Goal: Transaction & Acquisition: Book appointment/travel/reservation

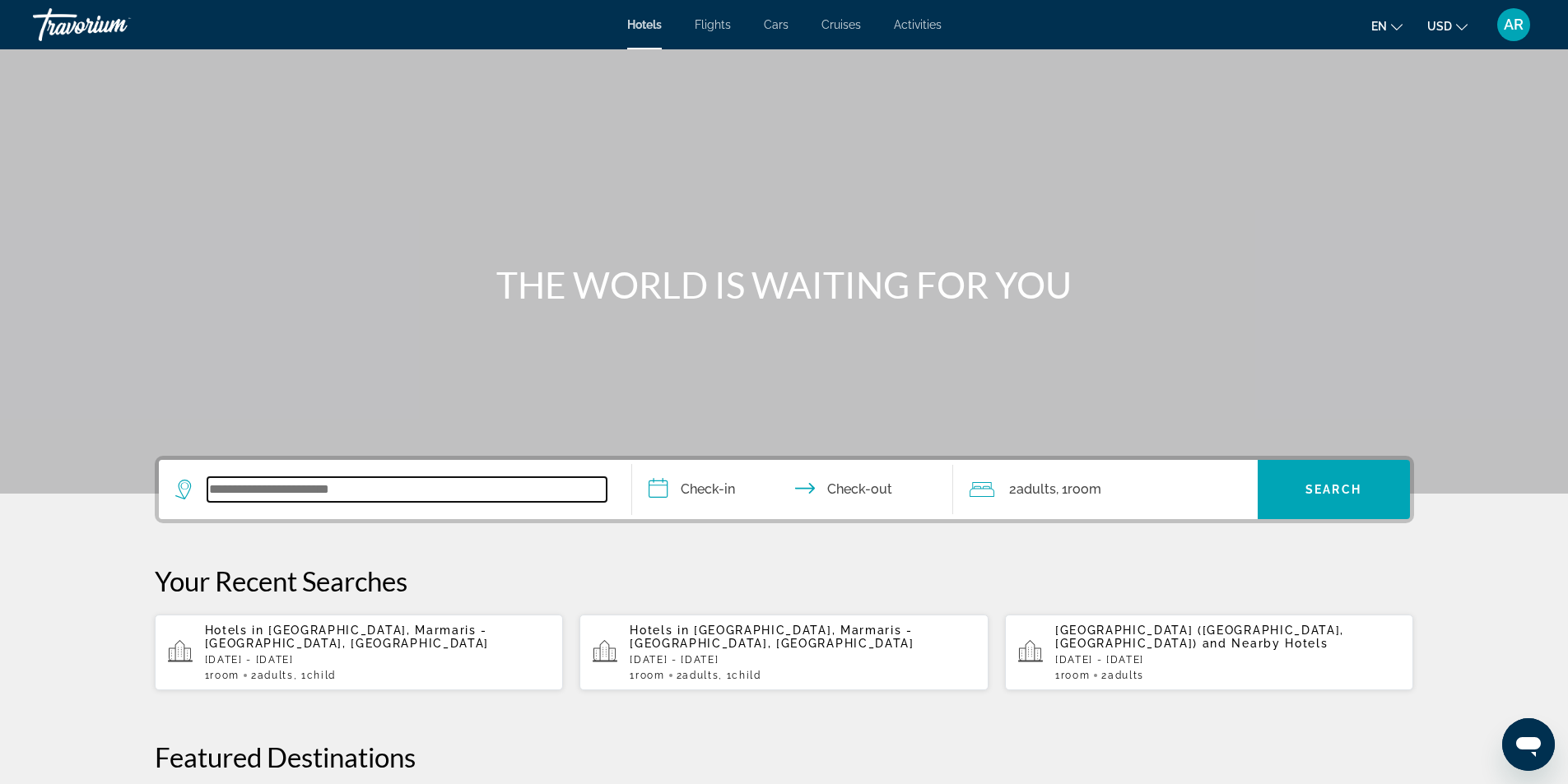
click at [208, 483] on input "Search widget" at bounding box center [407, 489] width 400 height 25
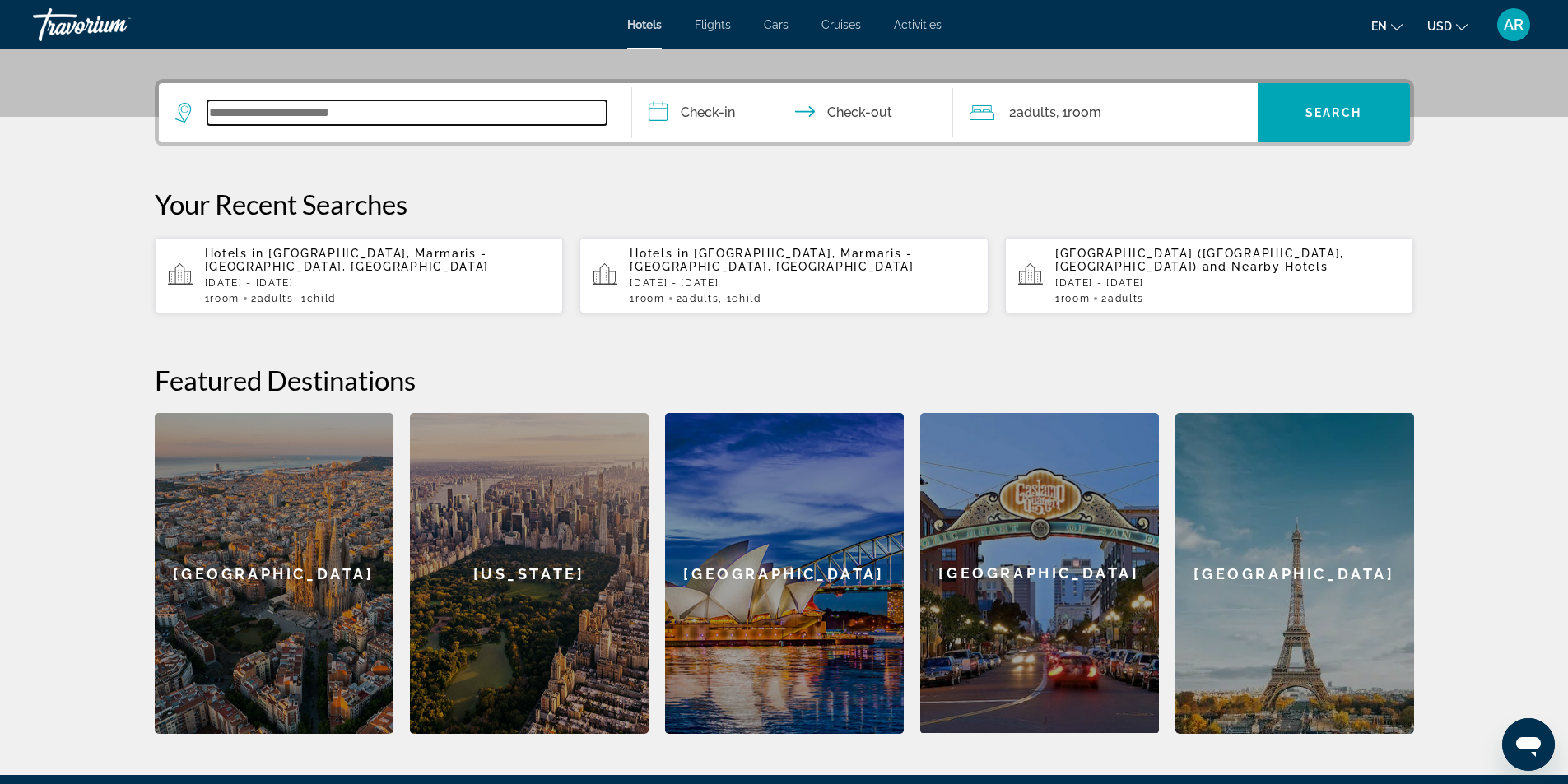
scroll to position [402, 0]
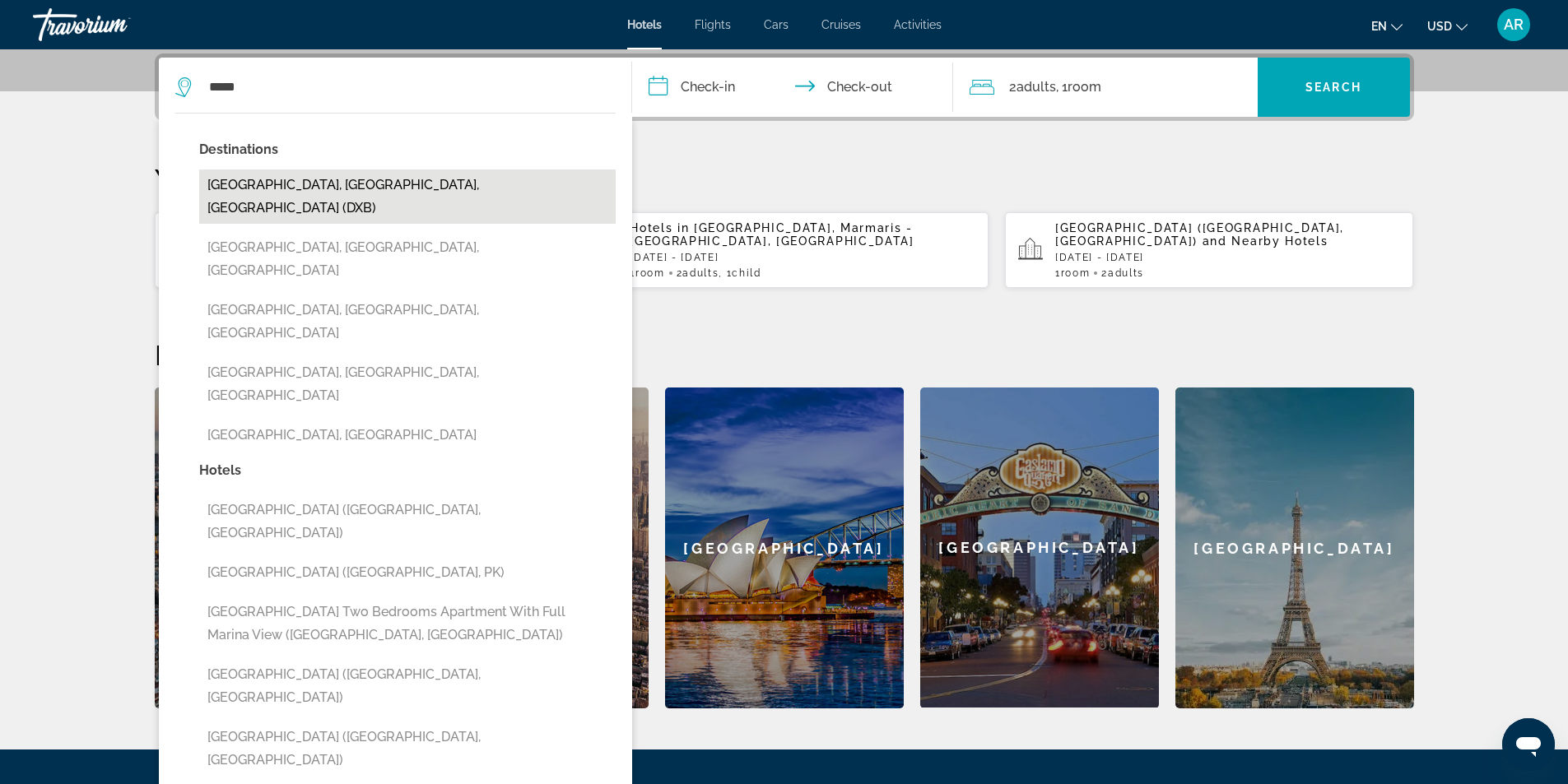
click at [278, 181] on button "[GEOGRAPHIC_DATA], [GEOGRAPHIC_DATA], [GEOGRAPHIC_DATA] (DXB)" at bounding box center [407, 196] width 417 height 54
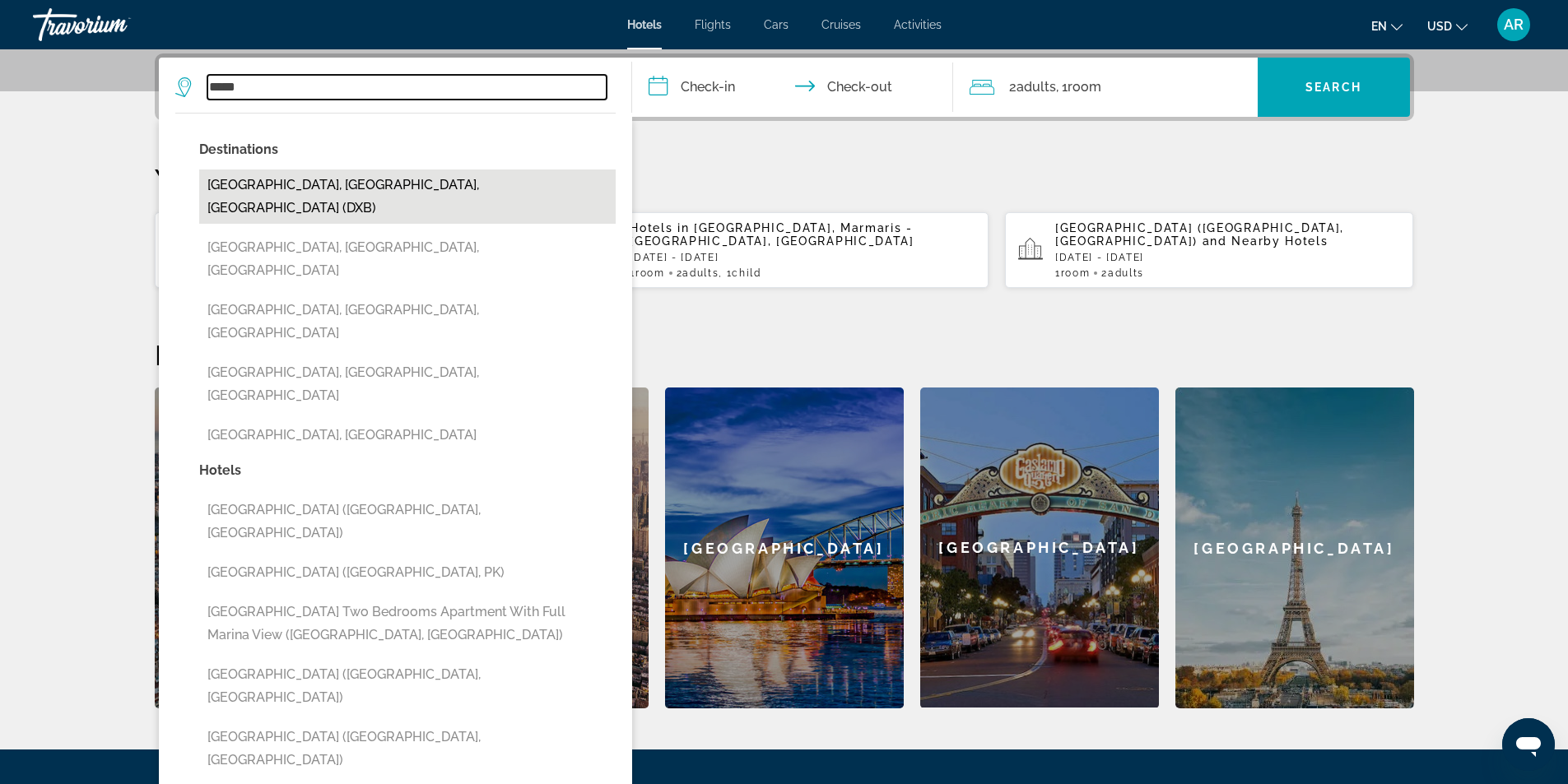
type input "**********"
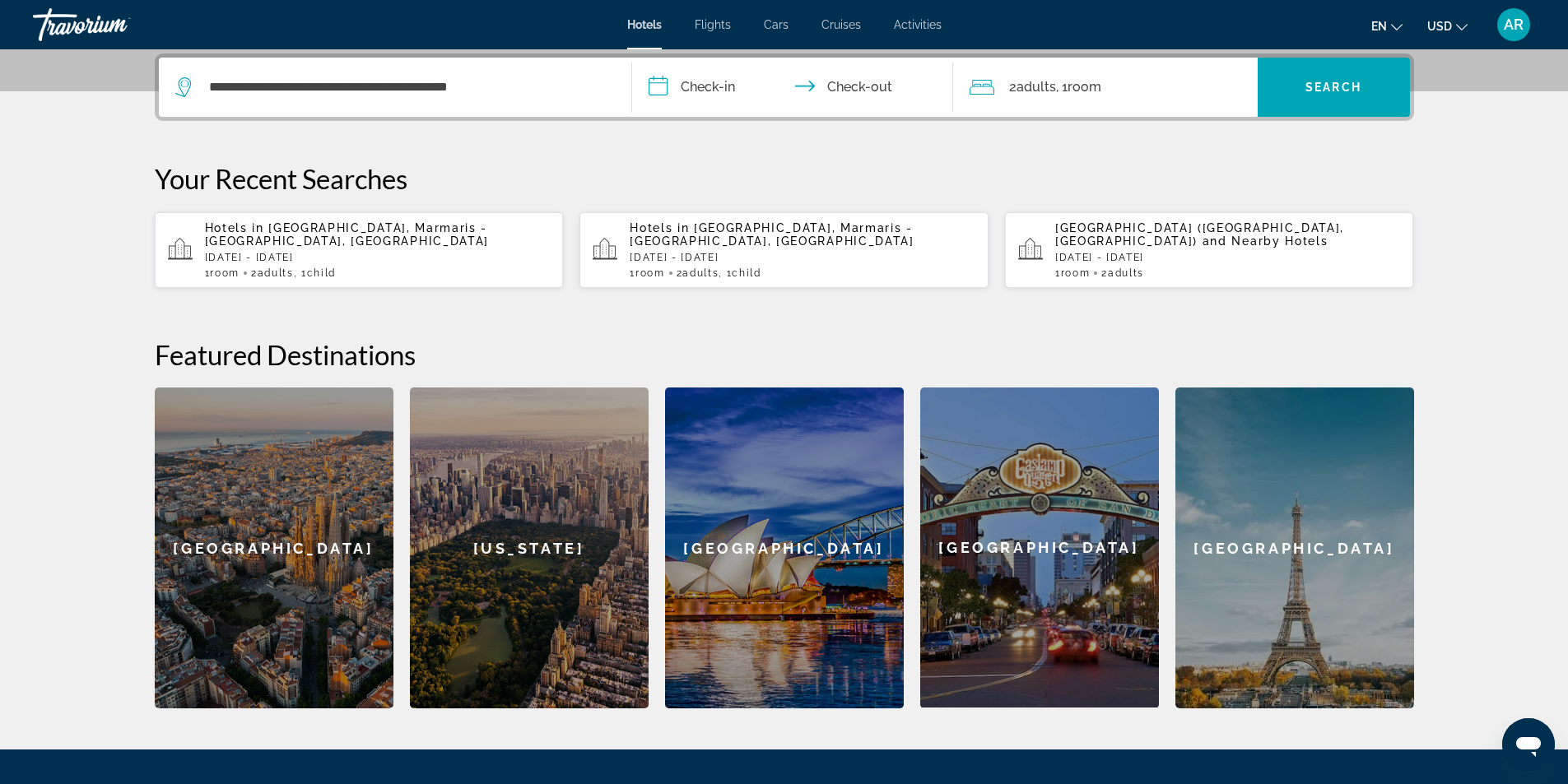
click at [734, 86] on input "**********" at bounding box center [796, 90] width 328 height 64
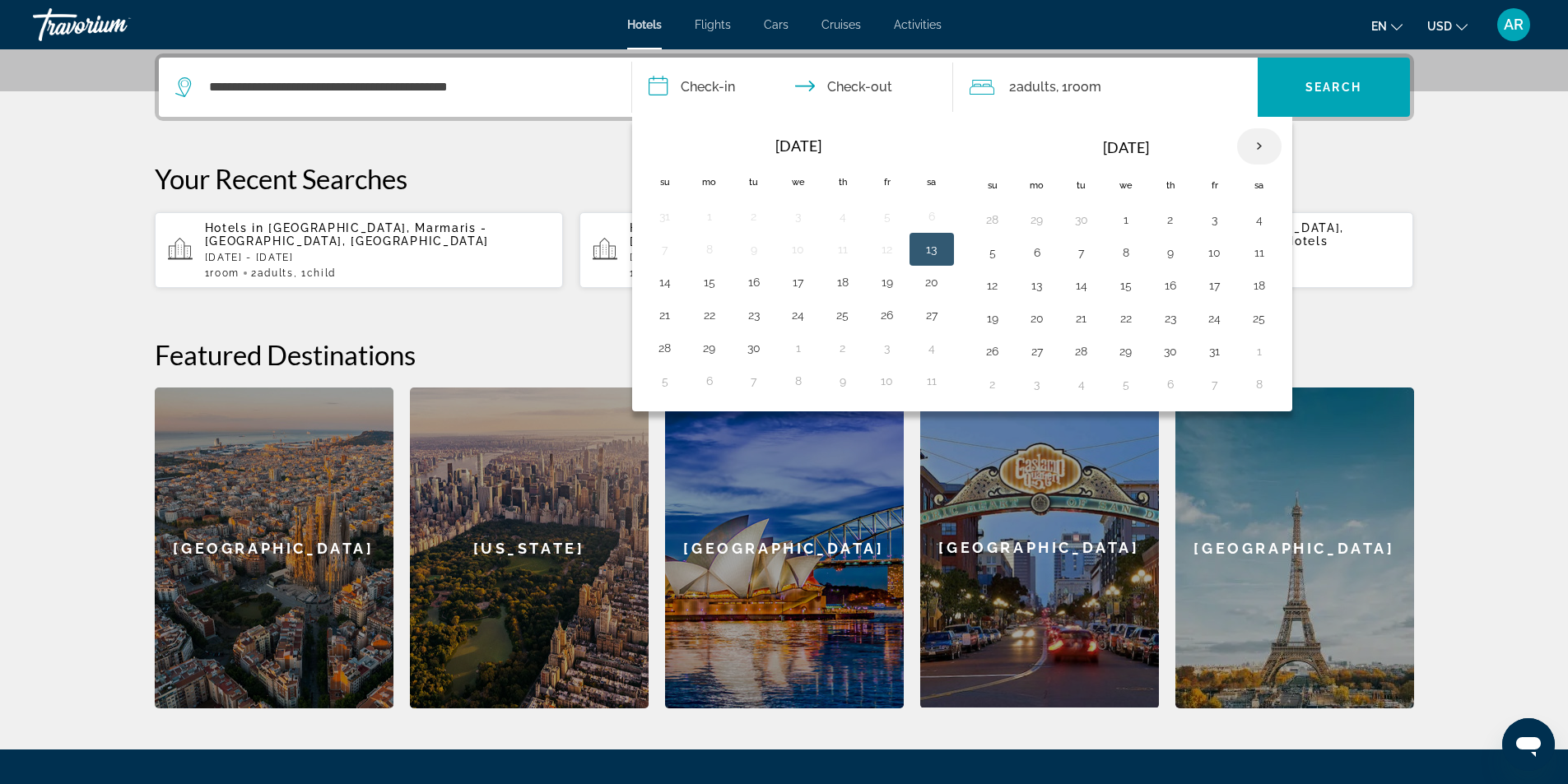
click at [1264, 144] on th "Next month" at bounding box center [1258, 146] width 44 height 36
click at [1211, 354] on button "2" at bounding box center [1214, 351] width 26 height 23
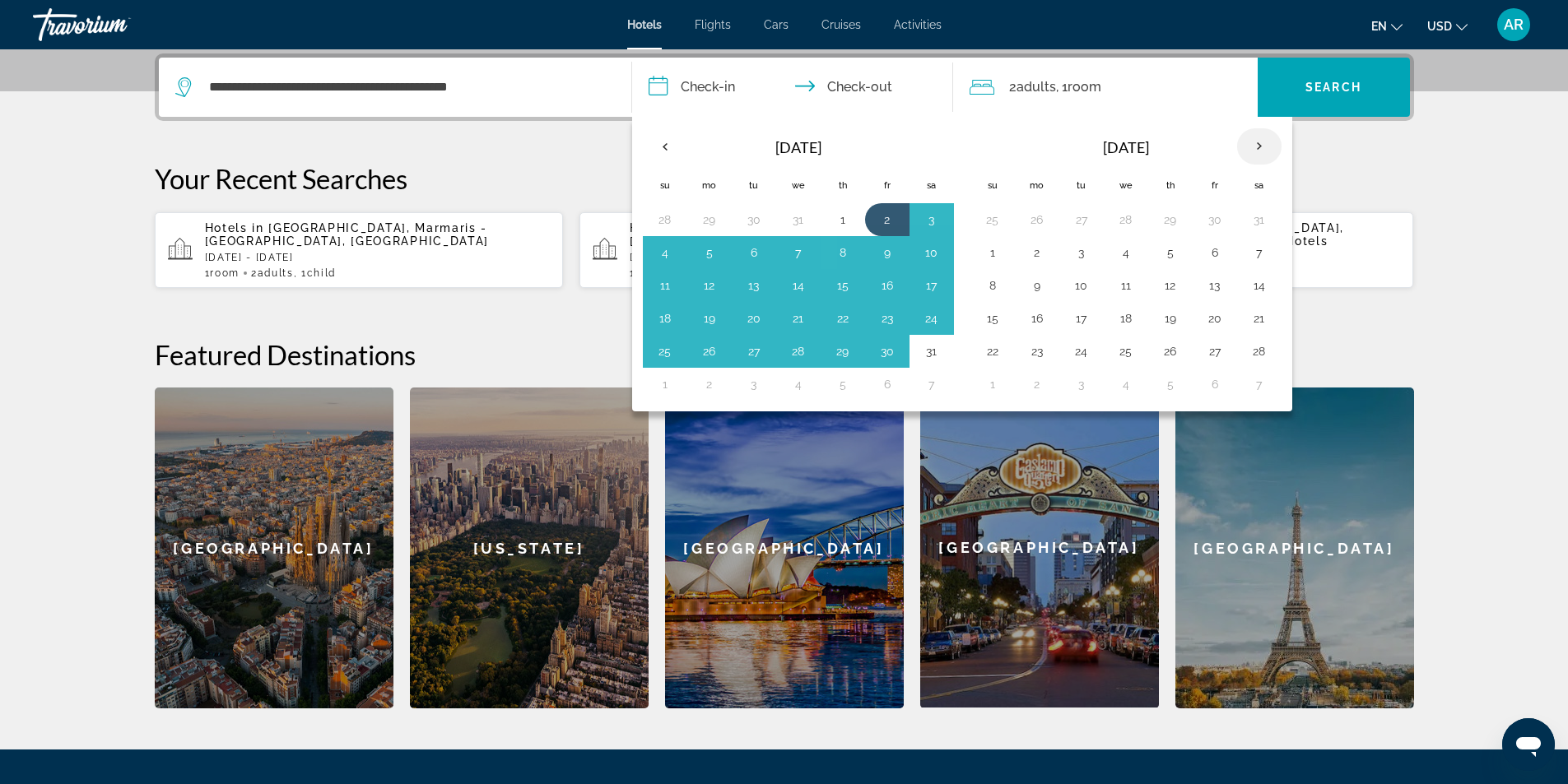
click at [1260, 146] on th "Next month" at bounding box center [1258, 146] width 44 height 36
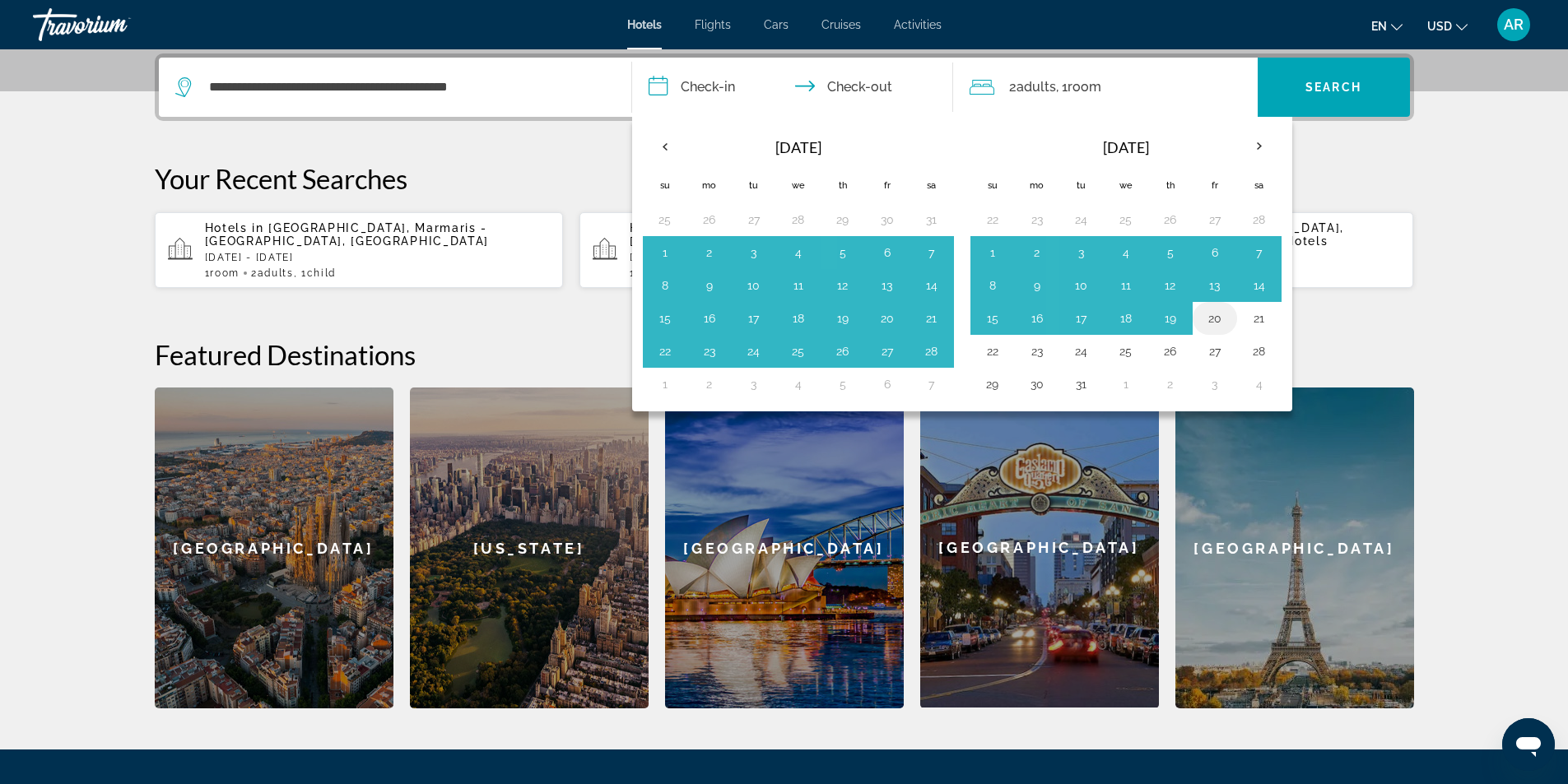
click at [1218, 320] on button "20" at bounding box center [1214, 318] width 26 height 23
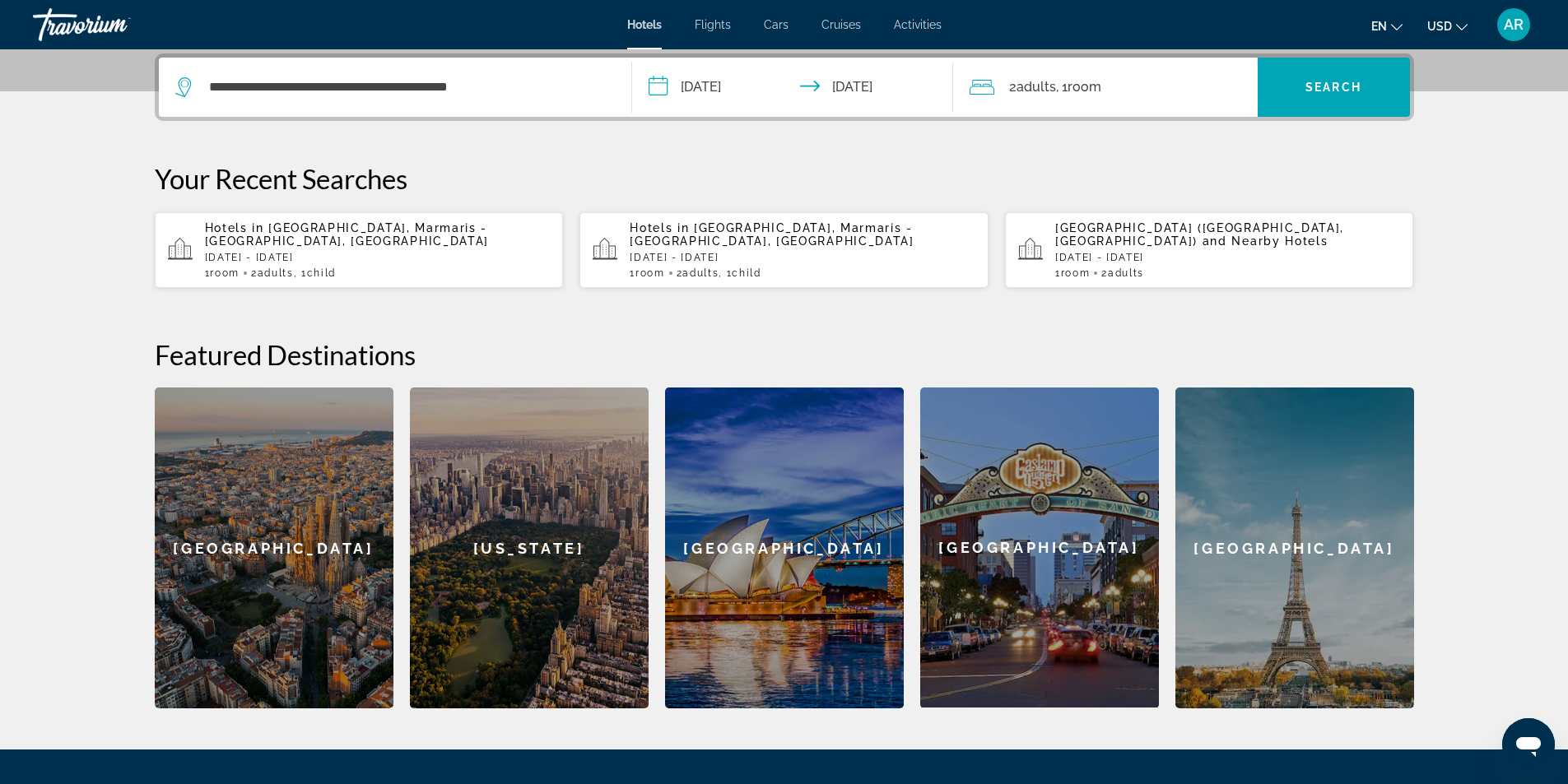
click at [665, 82] on input "**********" at bounding box center [796, 90] width 328 height 64
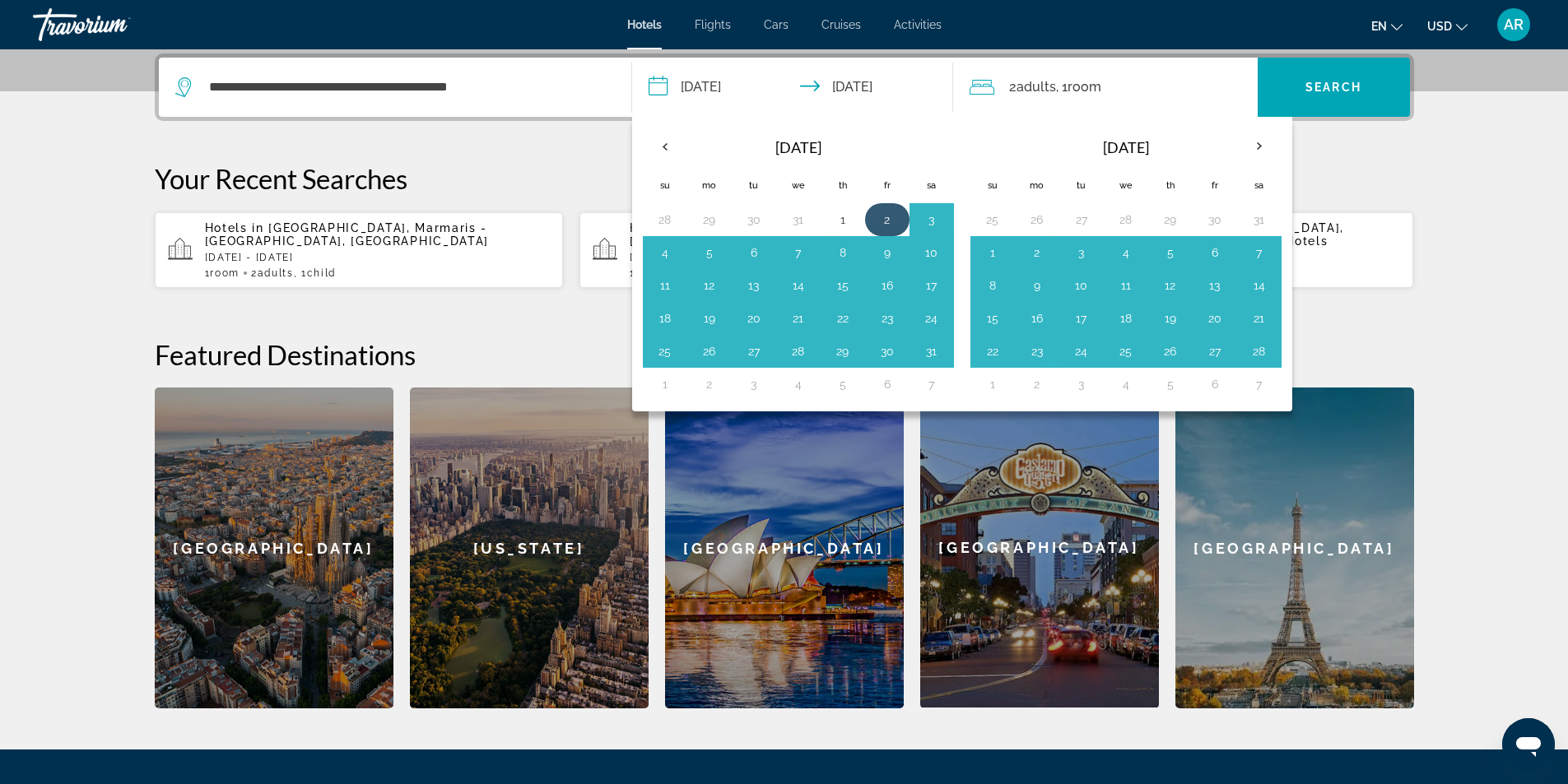
click at [903, 214] on td "2" at bounding box center [886, 220] width 44 height 33
click at [880, 226] on button "2" at bounding box center [887, 220] width 26 height 23
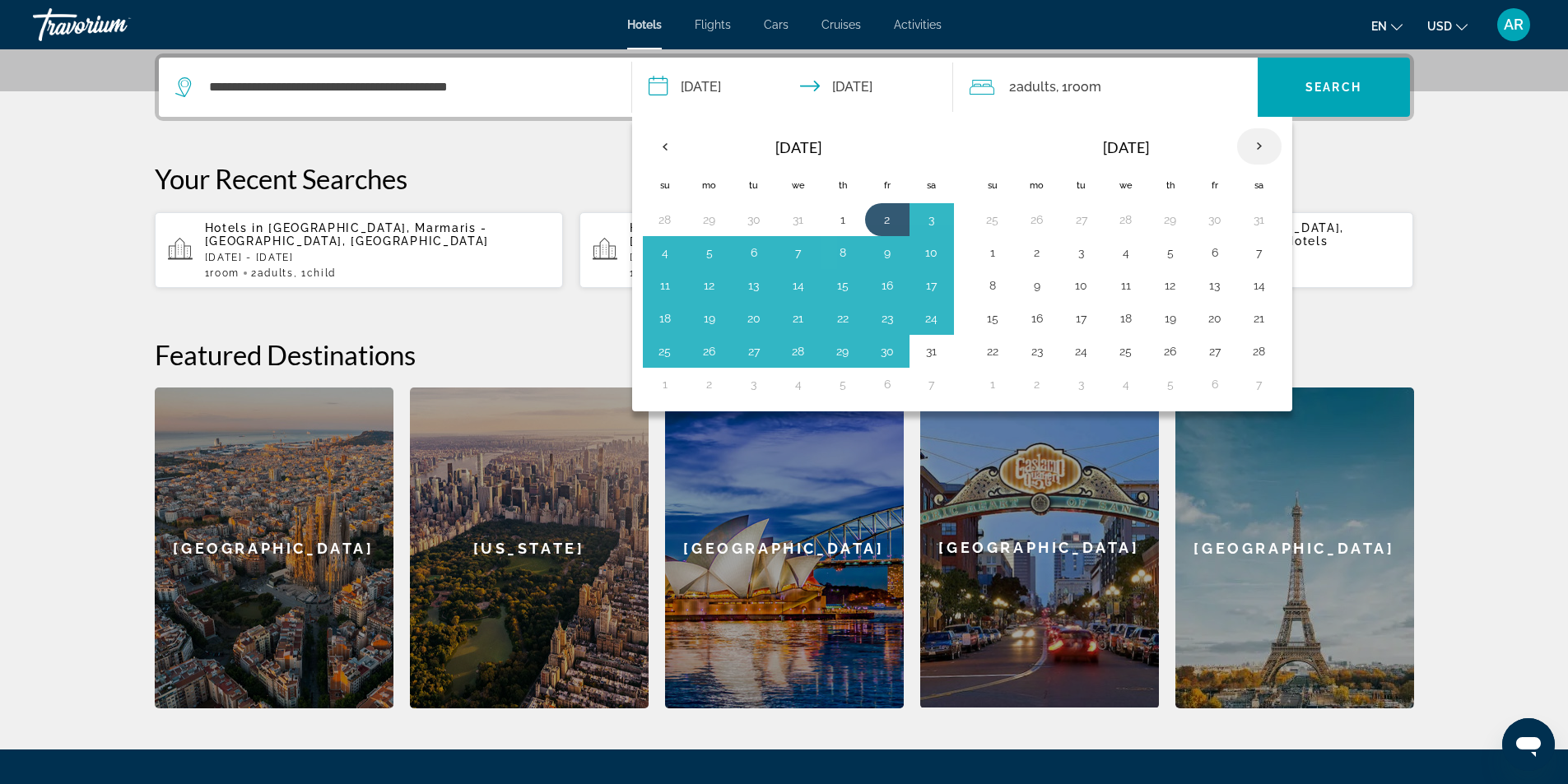
click at [1266, 144] on th "Next month" at bounding box center [1258, 146] width 44 height 36
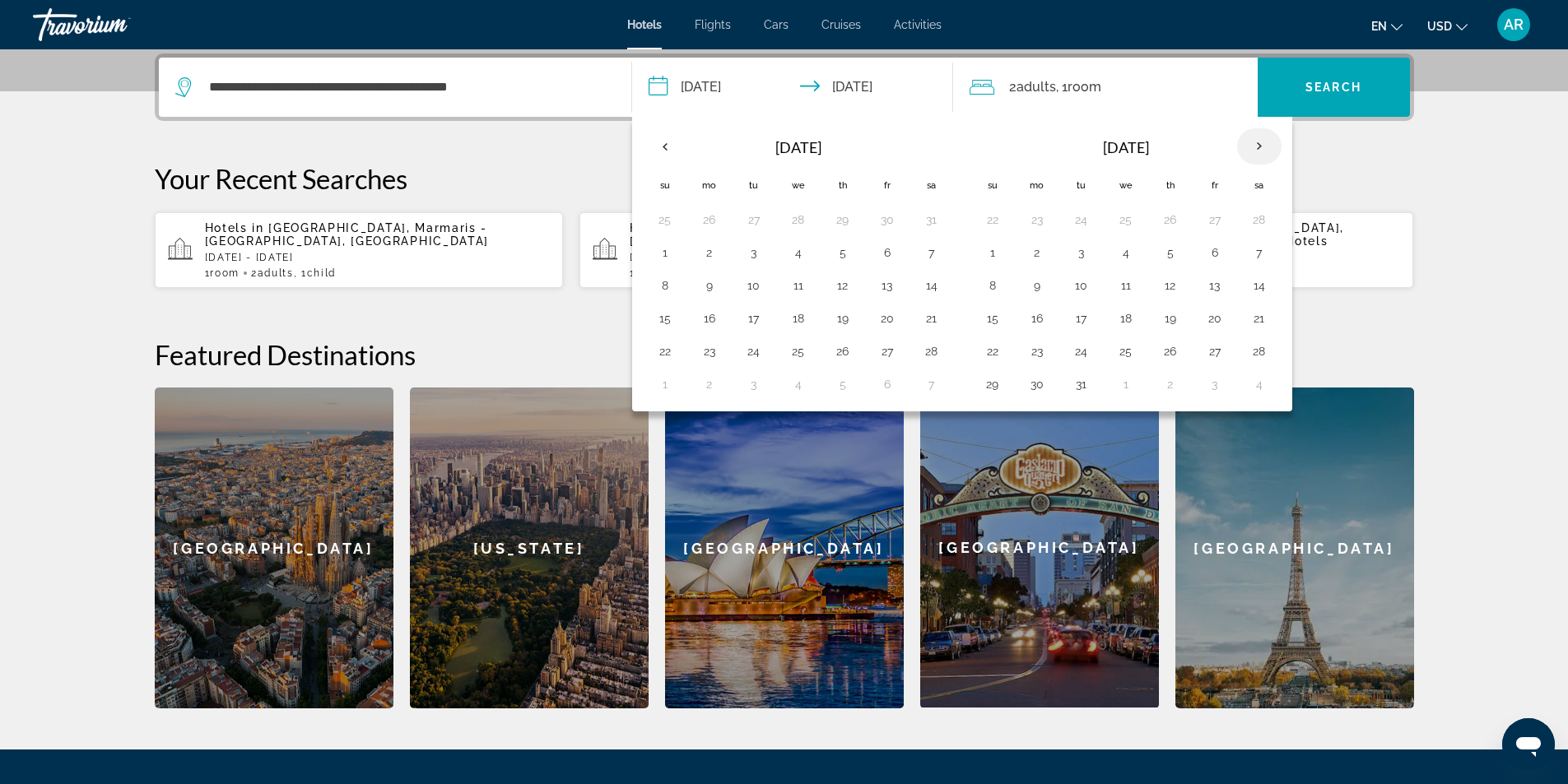
click at [1266, 144] on th "Next month" at bounding box center [1258, 146] width 44 height 36
click at [912, 143] on th "Check-in date: Jan 2, 2026 Check-out date: Mar 20, 2026" at bounding box center [931, 147] width 44 height 40
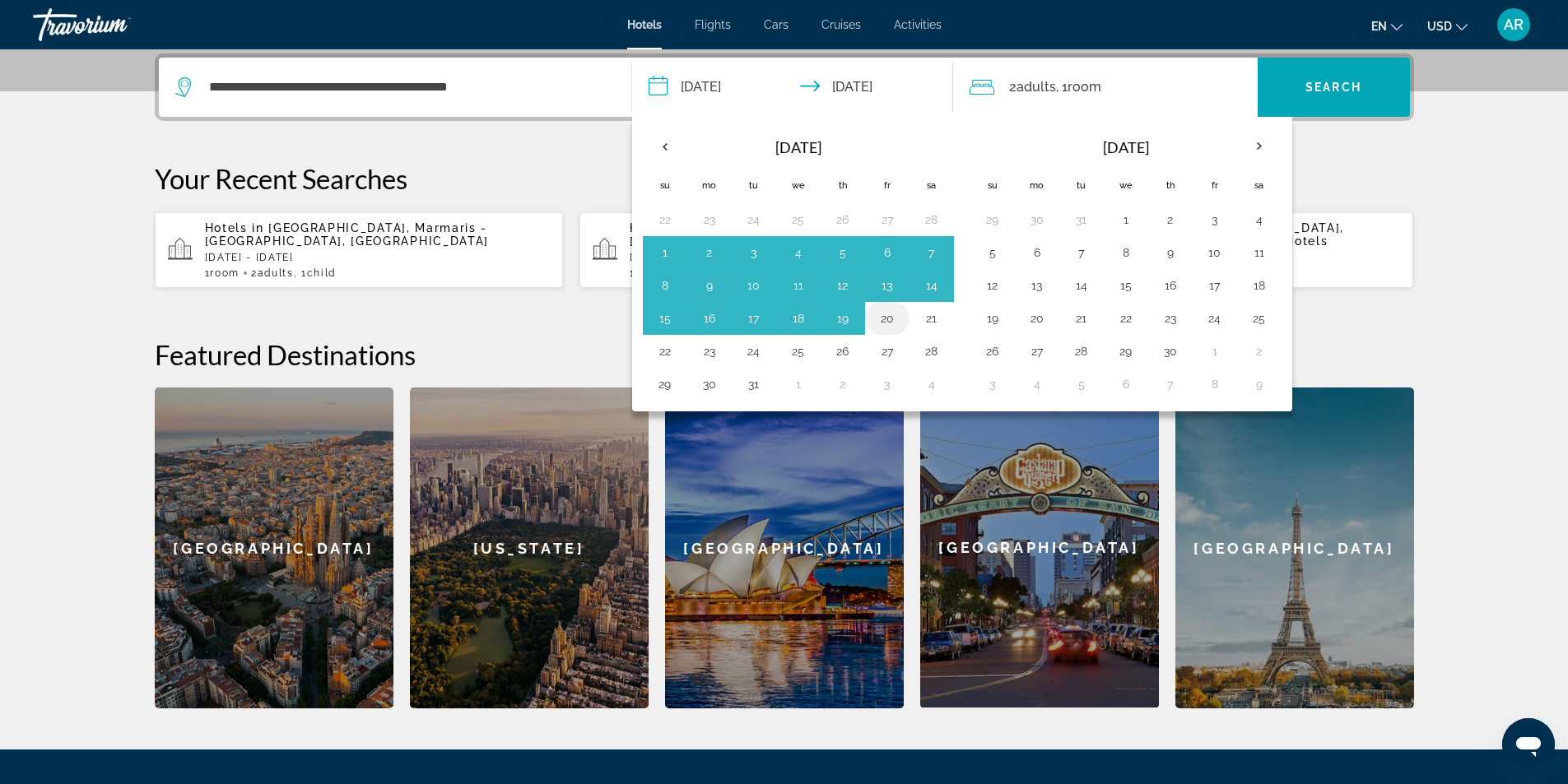
click at [887, 318] on button "20" at bounding box center [887, 318] width 26 height 23
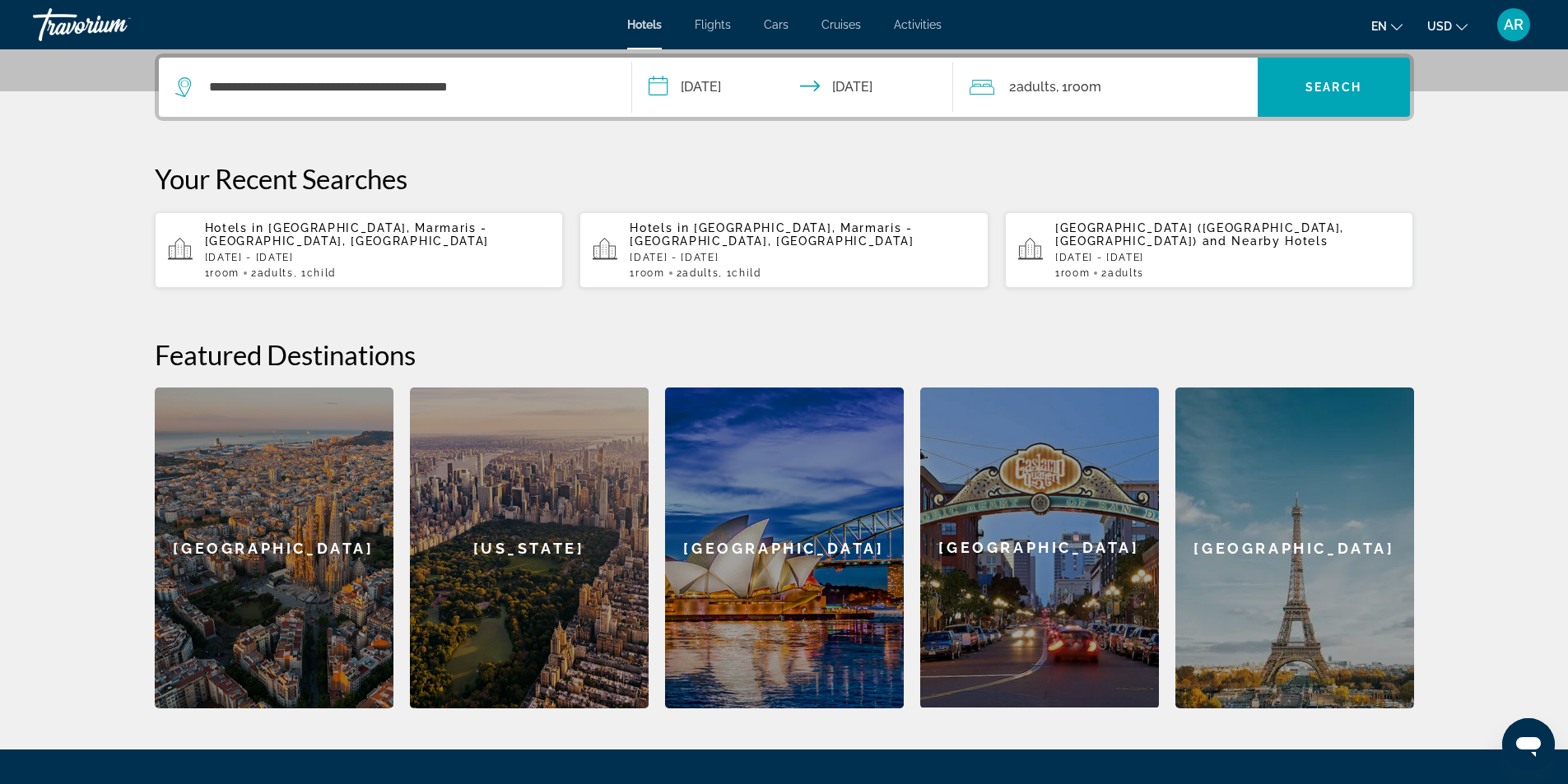
click at [652, 83] on input "**********" at bounding box center [796, 90] width 328 height 64
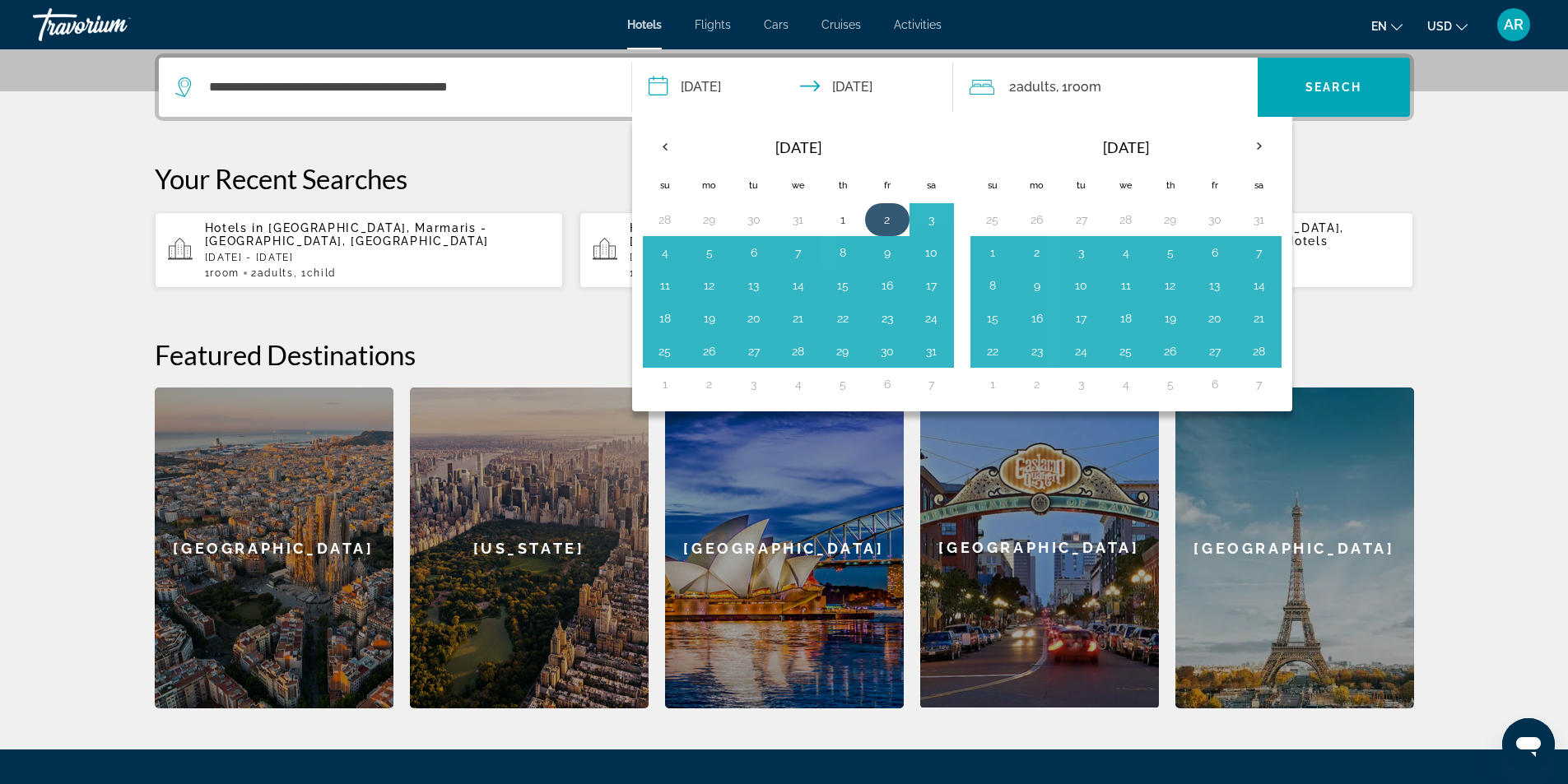
click at [895, 223] on button "2" at bounding box center [887, 220] width 26 height 23
click at [888, 223] on button "2" at bounding box center [887, 220] width 26 height 23
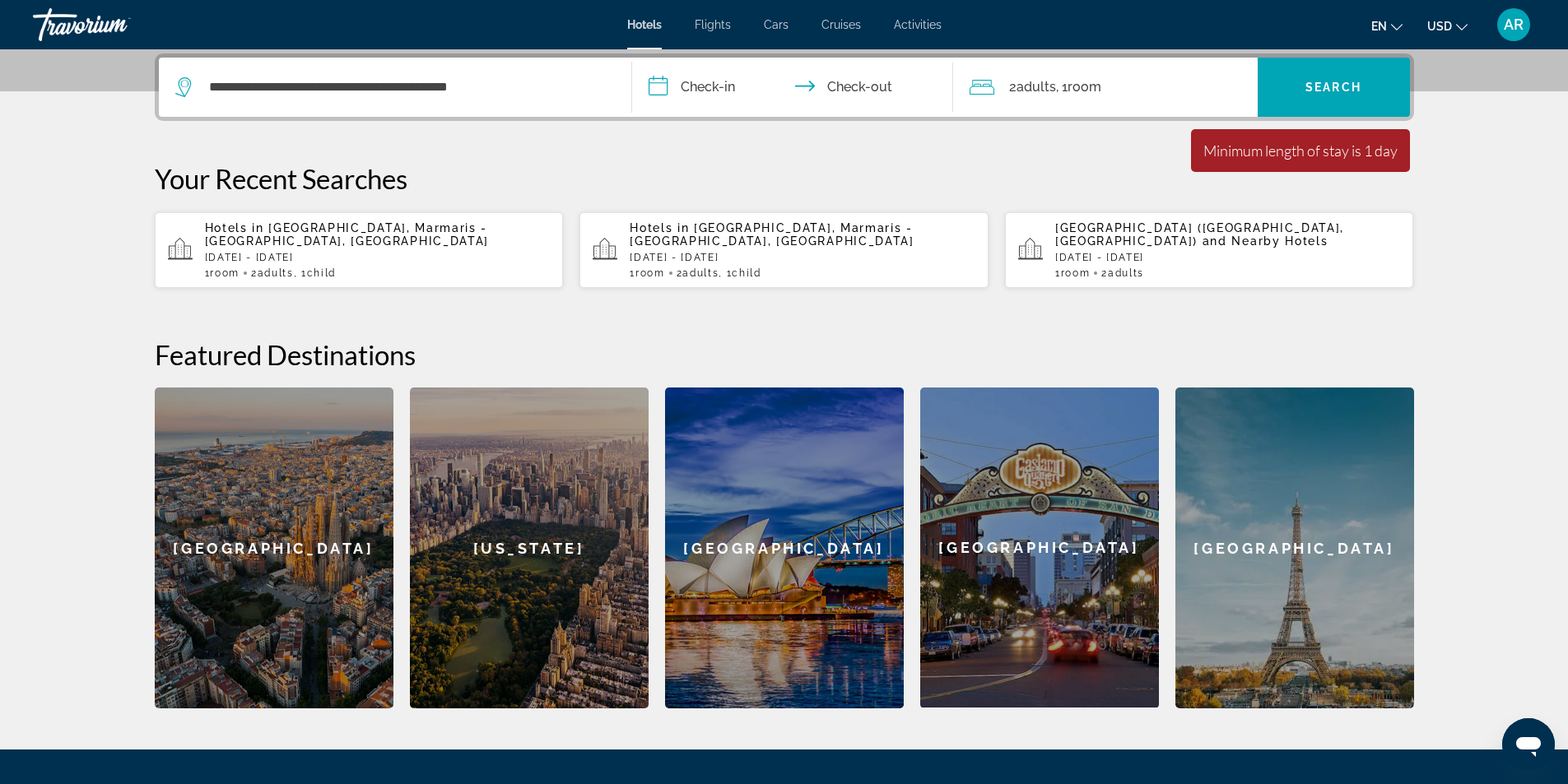
click at [692, 86] on input "**********" at bounding box center [796, 90] width 328 height 64
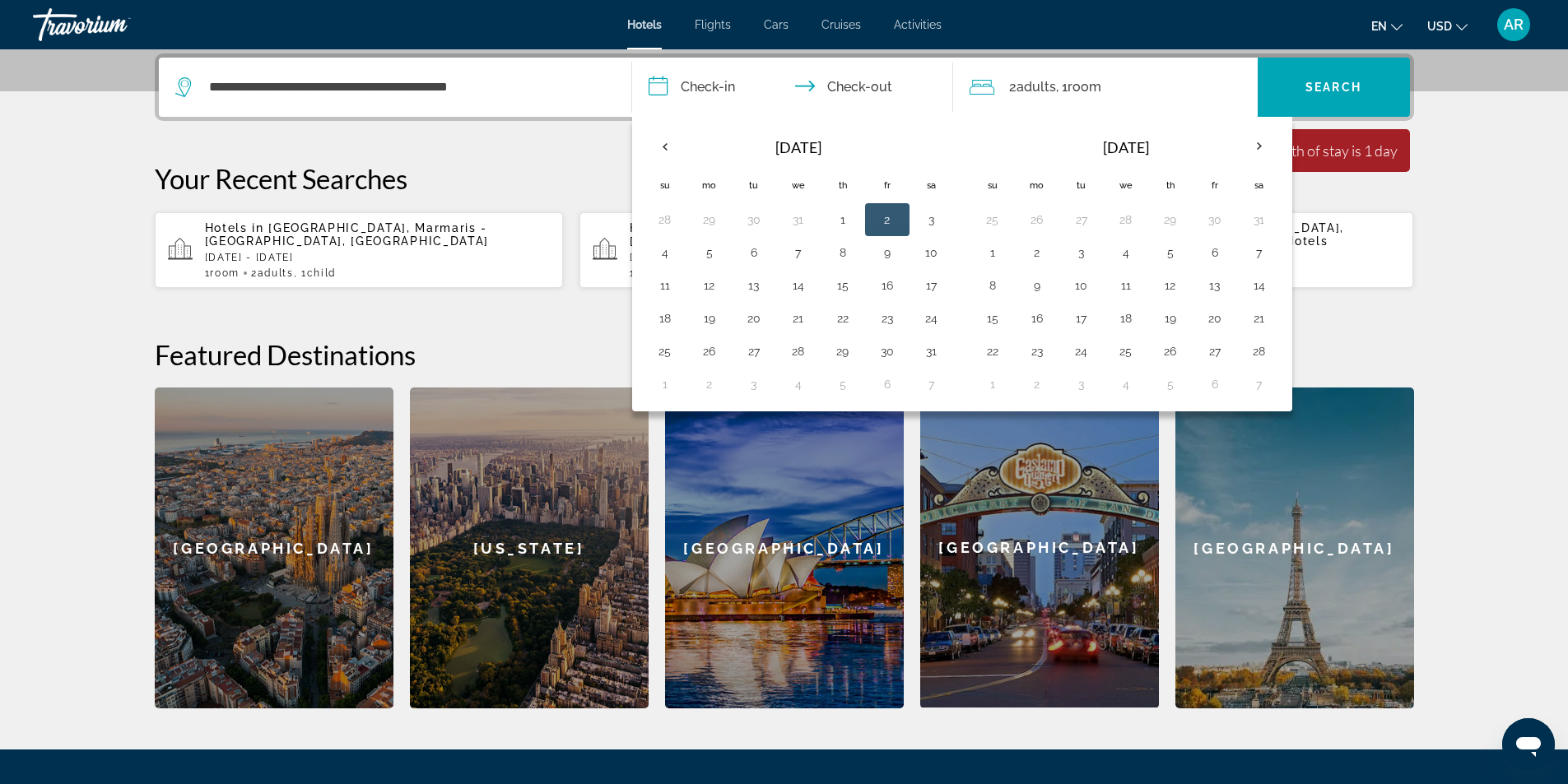
click at [891, 223] on button "2" at bounding box center [887, 220] width 26 height 23
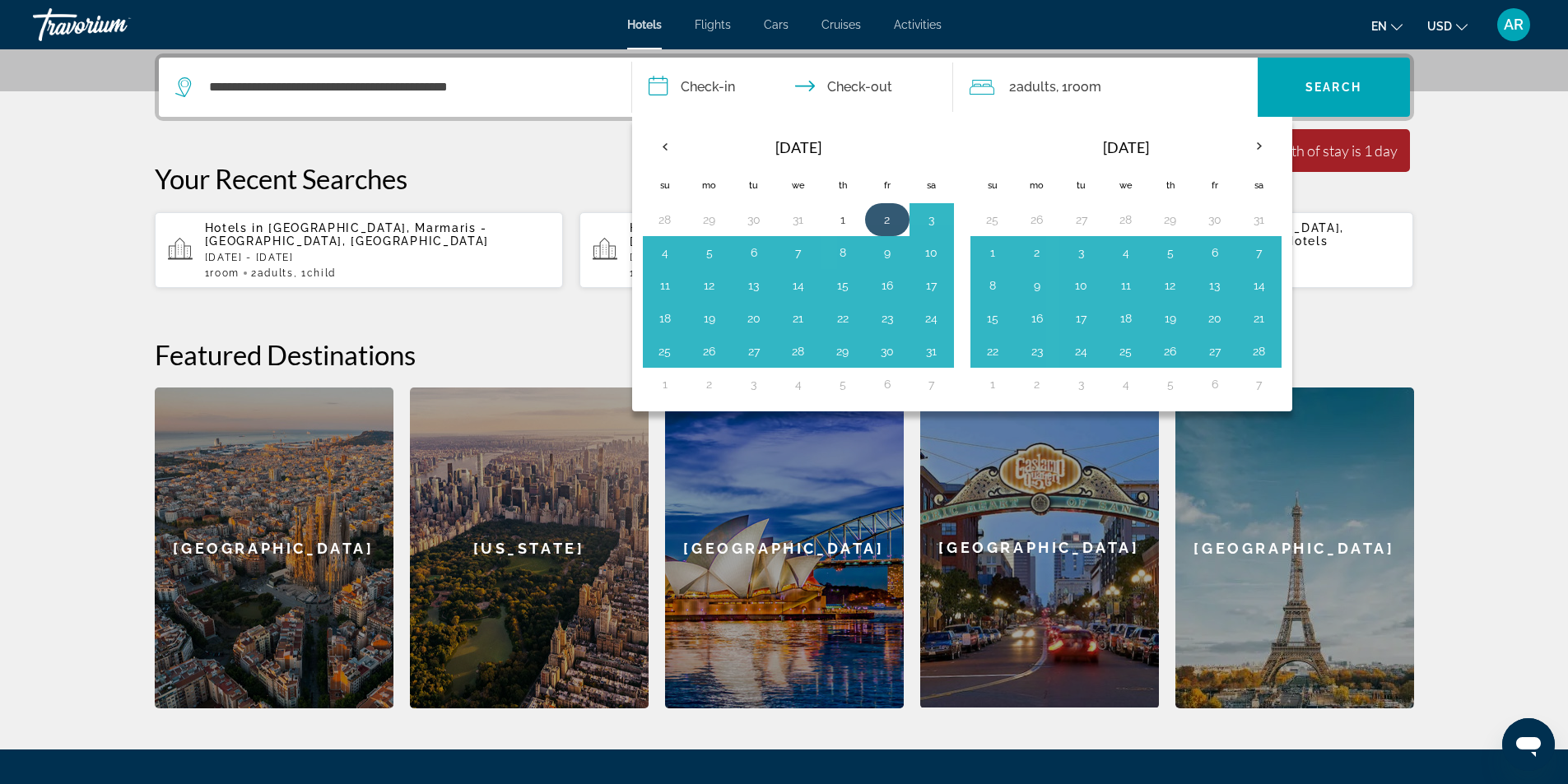
click at [894, 219] on button "2" at bounding box center [887, 220] width 26 height 23
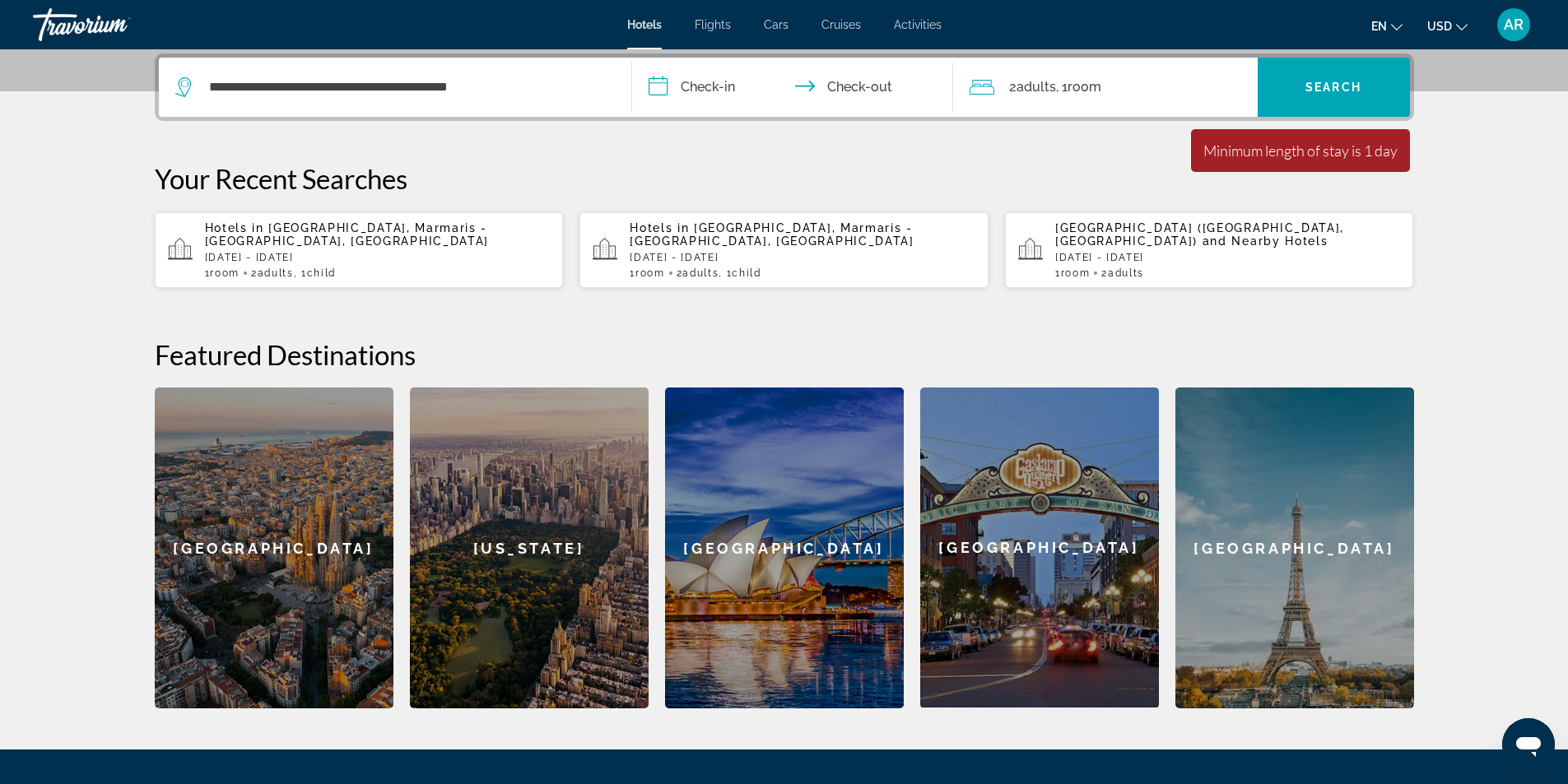
click at [735, 92] on input "**********" at bounding box center [796, 90] width 328 height 64
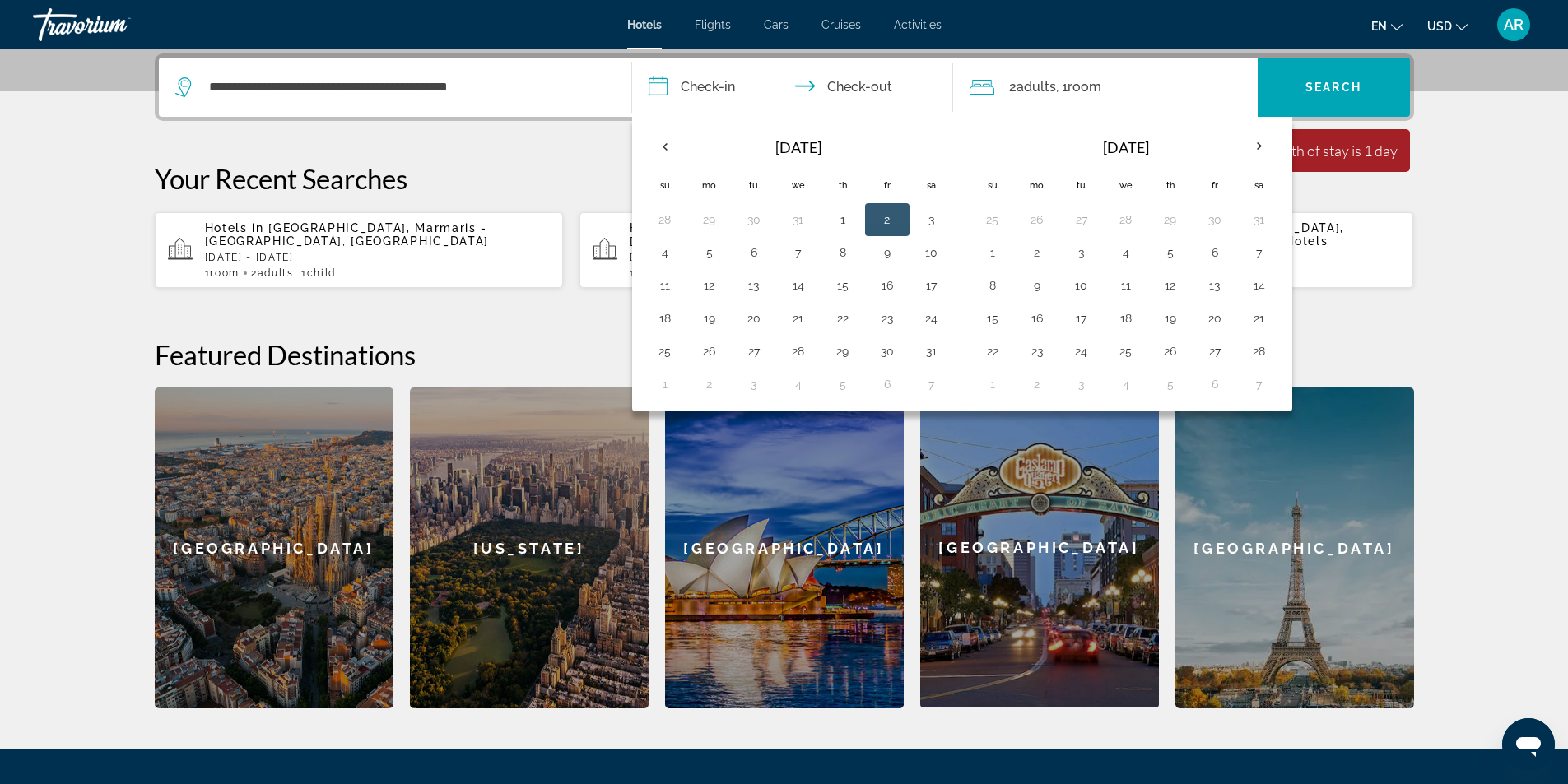
click at [886, 220] on button "2" at bounding box center [887, 220] width 26 height 23
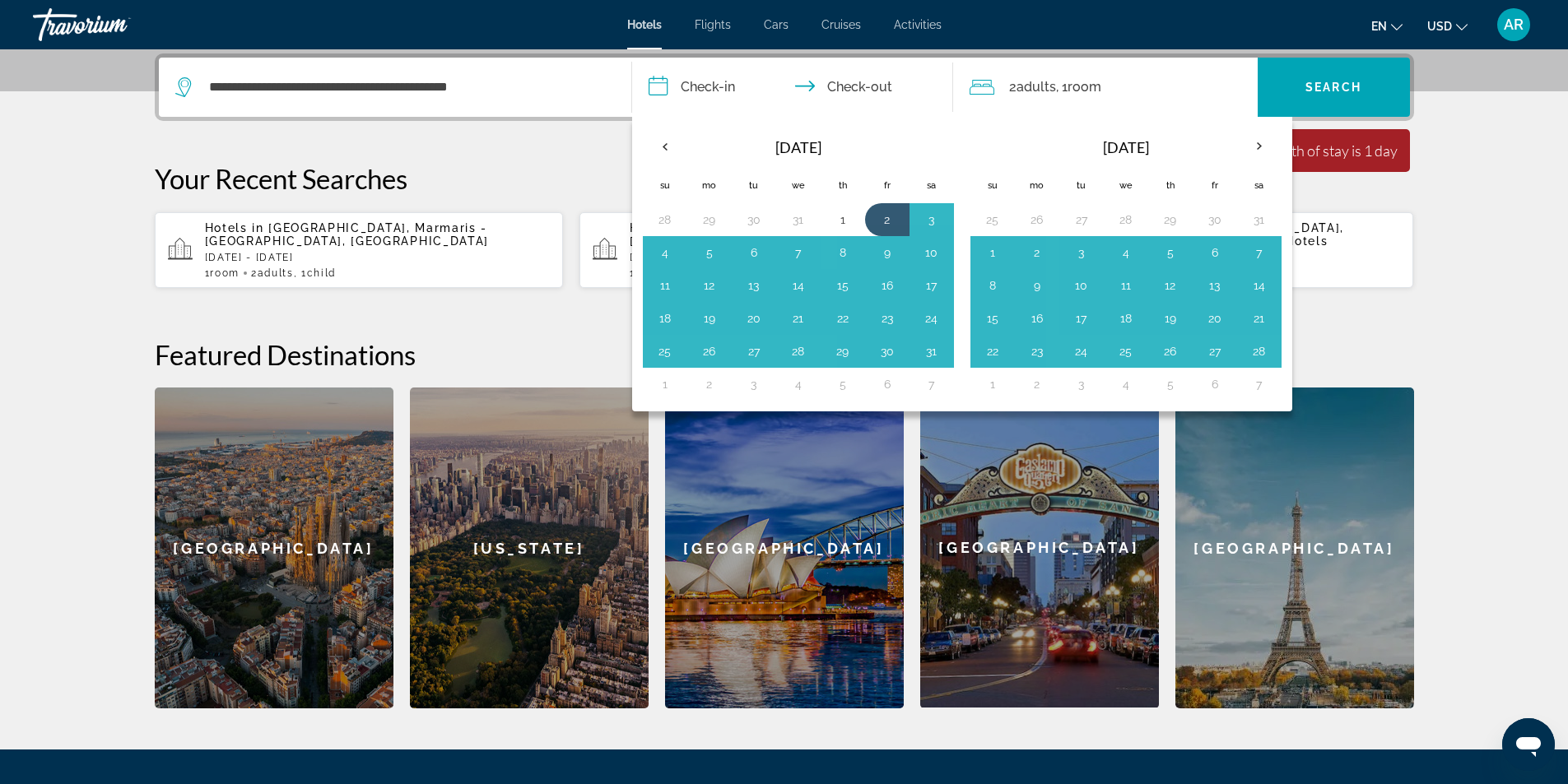
click at [886, 223] on button "2" at bounding box center [887, 220] width 26 height 23
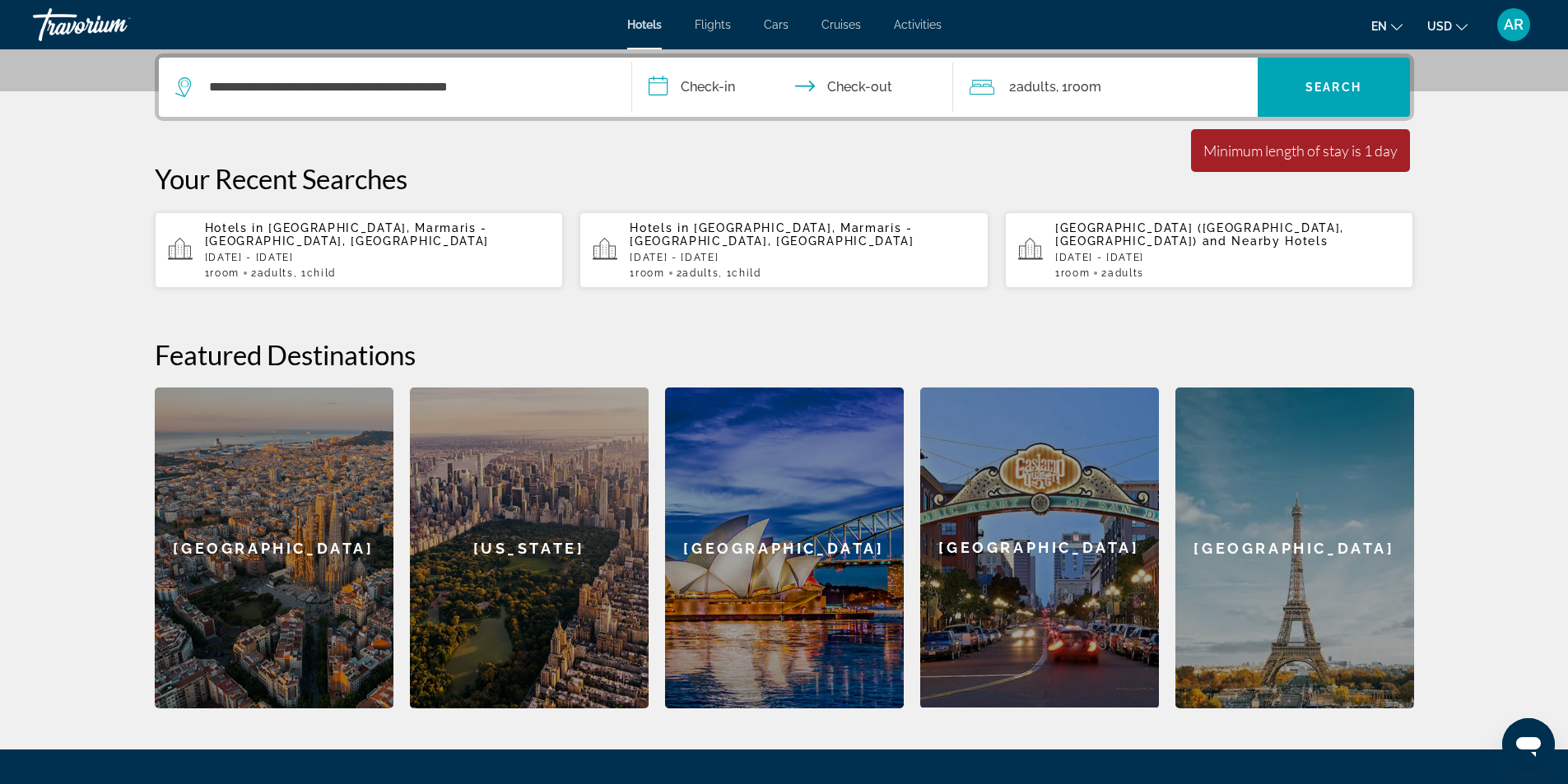
click at [672, 87] on input "**********" at bounding box center [796, 90] width 328 height 64
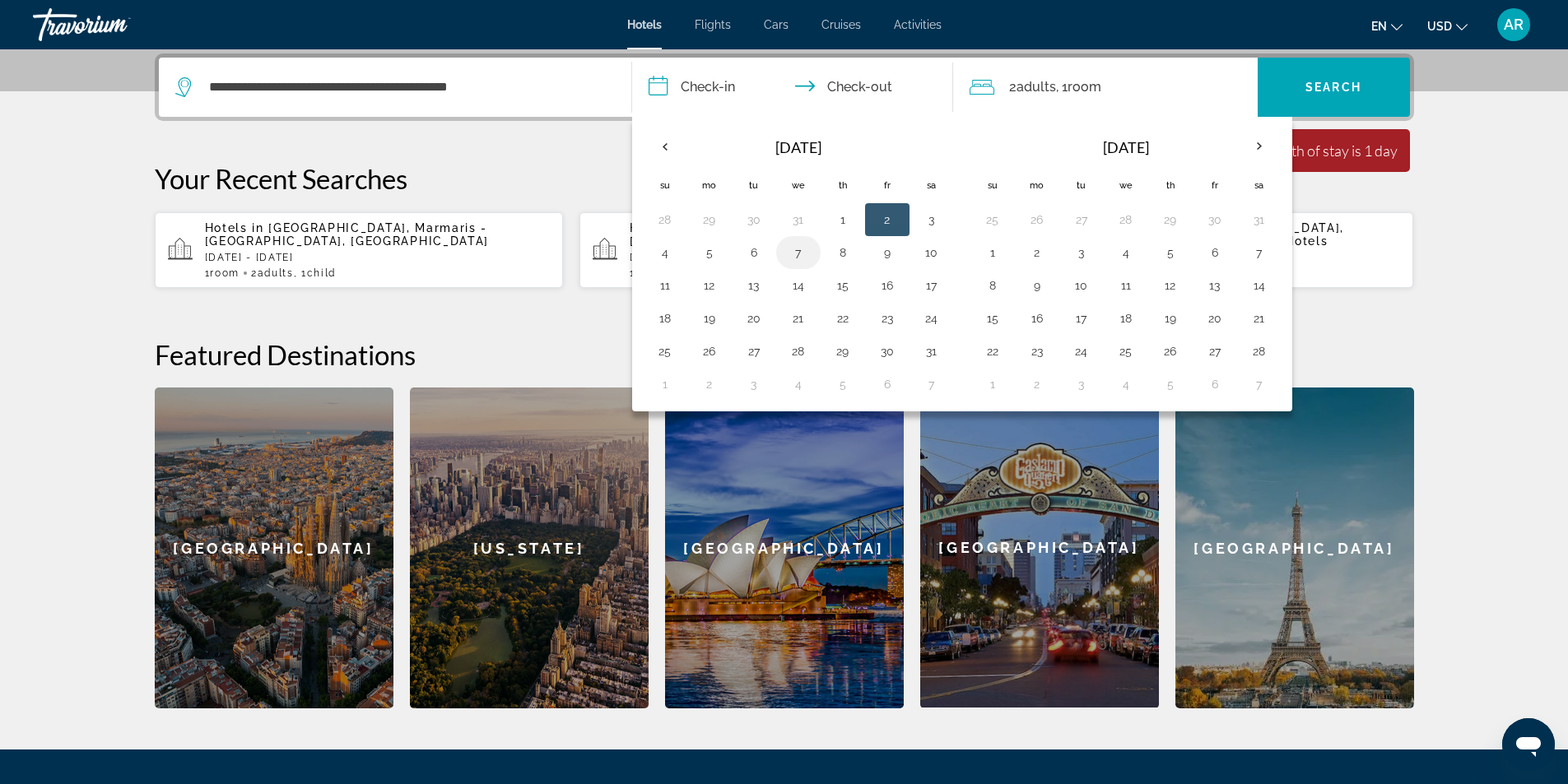
click at [806, 254] on button "7" at bounding box center [798, 252] width 26 height 23
click at [803, 247] on button "7" at bounding box center [798, 252] width 26 height 23
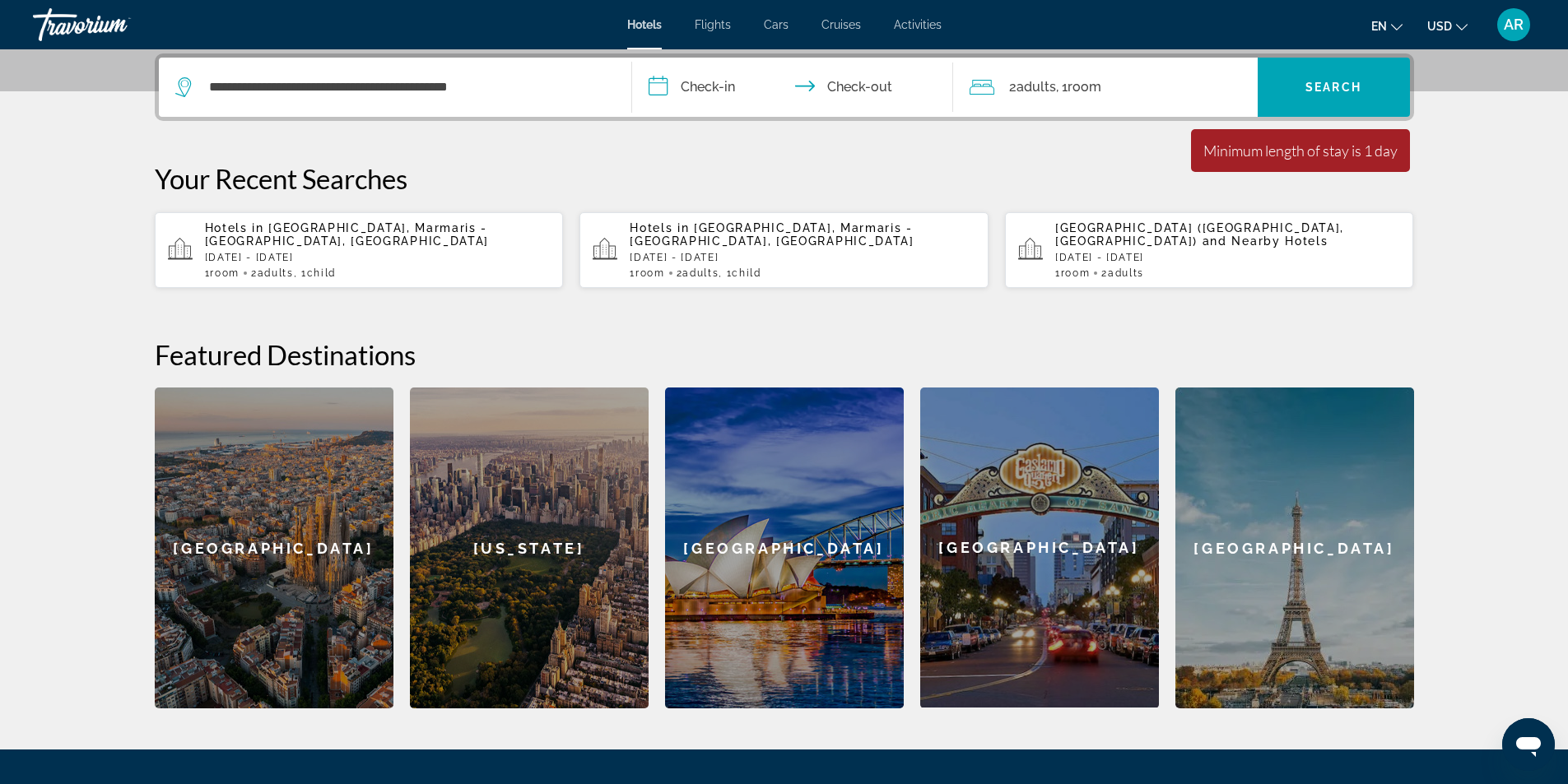
click at [716, 84] on input "**********" at bounding box center [796, 90] width 328 height 64
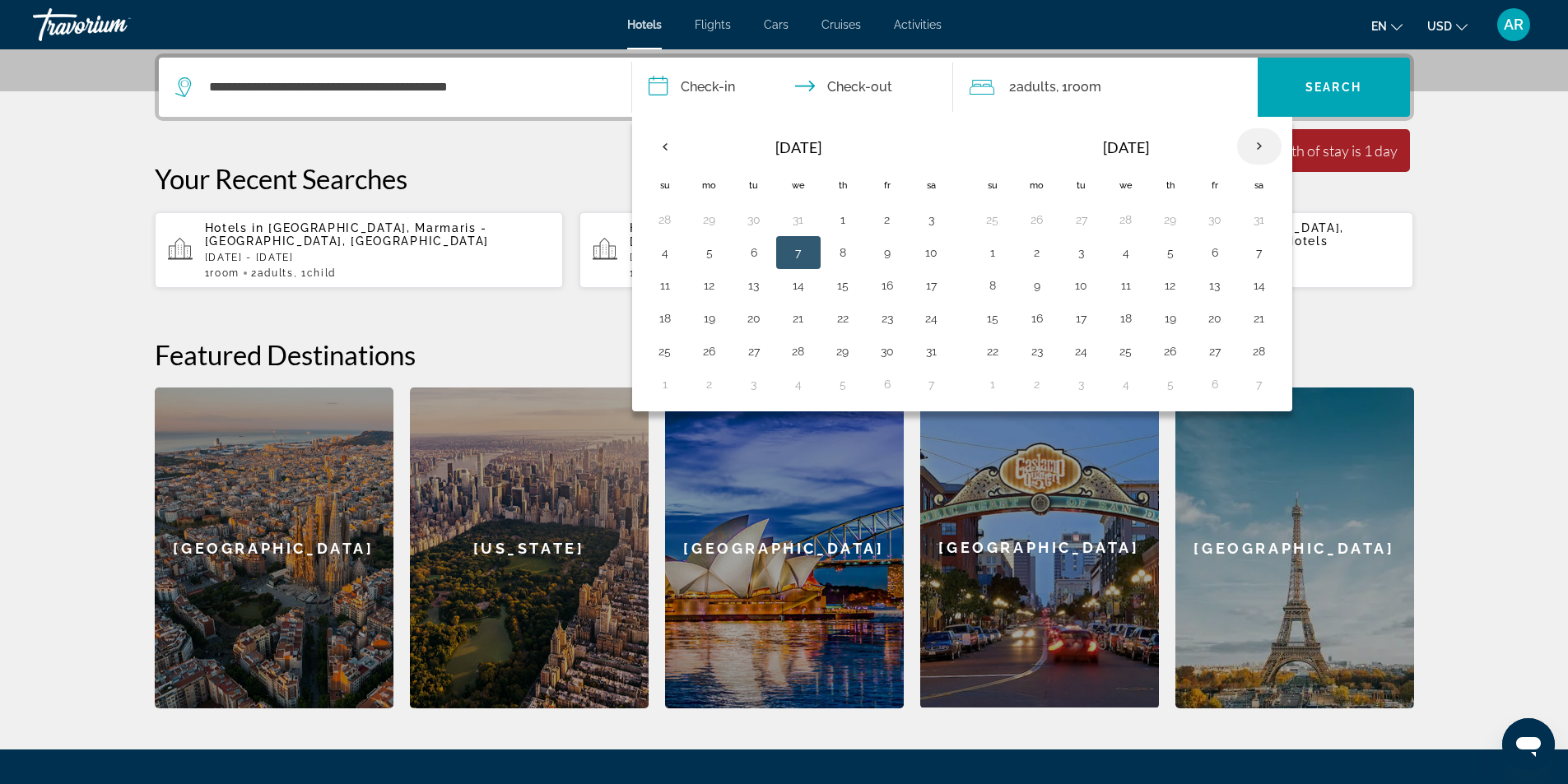
click at [1265, 137] on th "Next month" at bounding box center [1258, 146] width 44 height 36
click at [1263, 141] on th "Next month" at bounding box center [1258, 146] width 44 height 36
click at [886, 320] on button "20" at bounding box center [887, 318] width 26 height 23
click at [799, 352] on button "25" at bounding box center [798, 351] width 26 height 23
type input "**********"
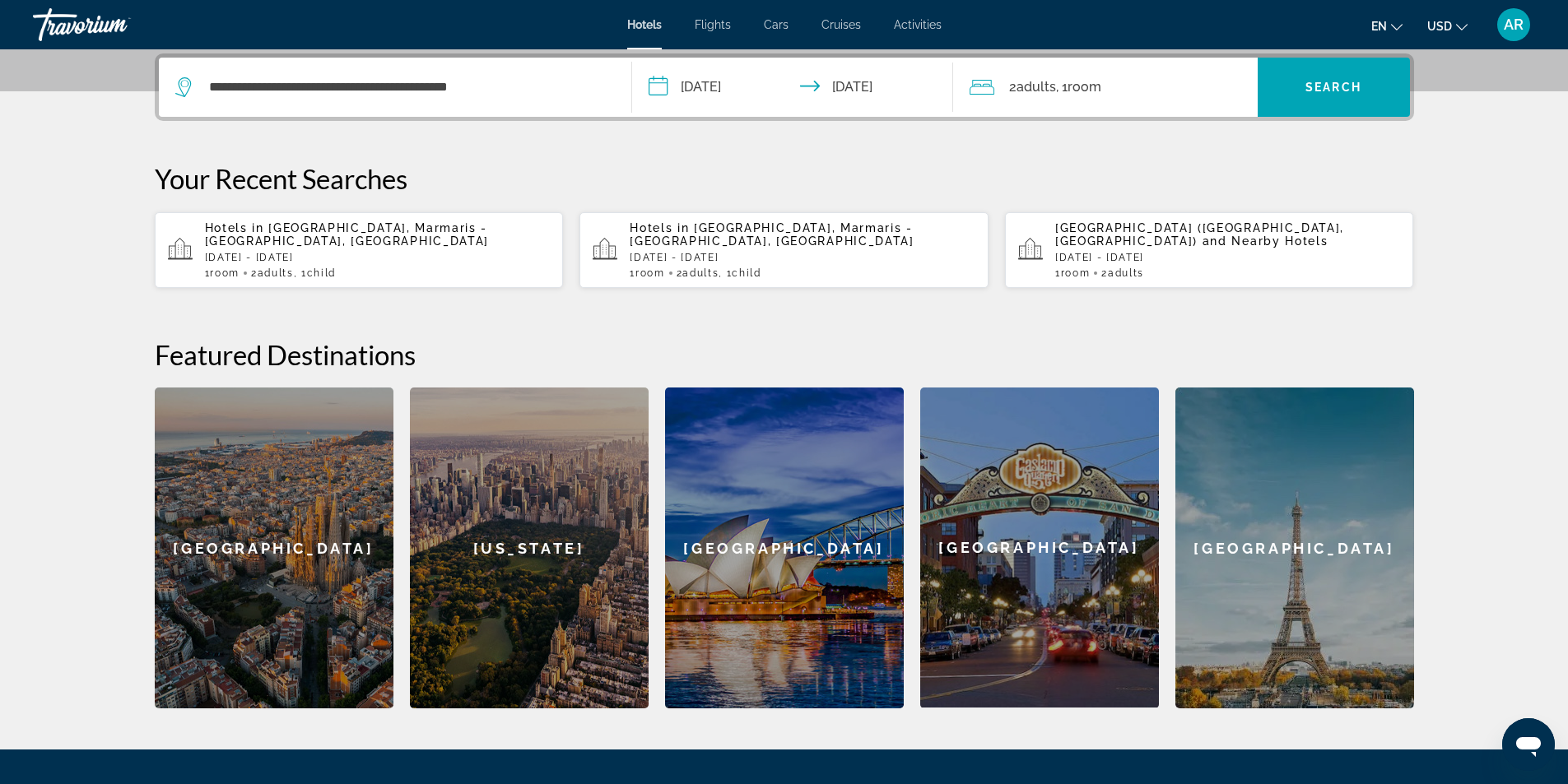
click at [1024, 90] on span "Adults" at bounding box center [1036, 86] width 40 height 16
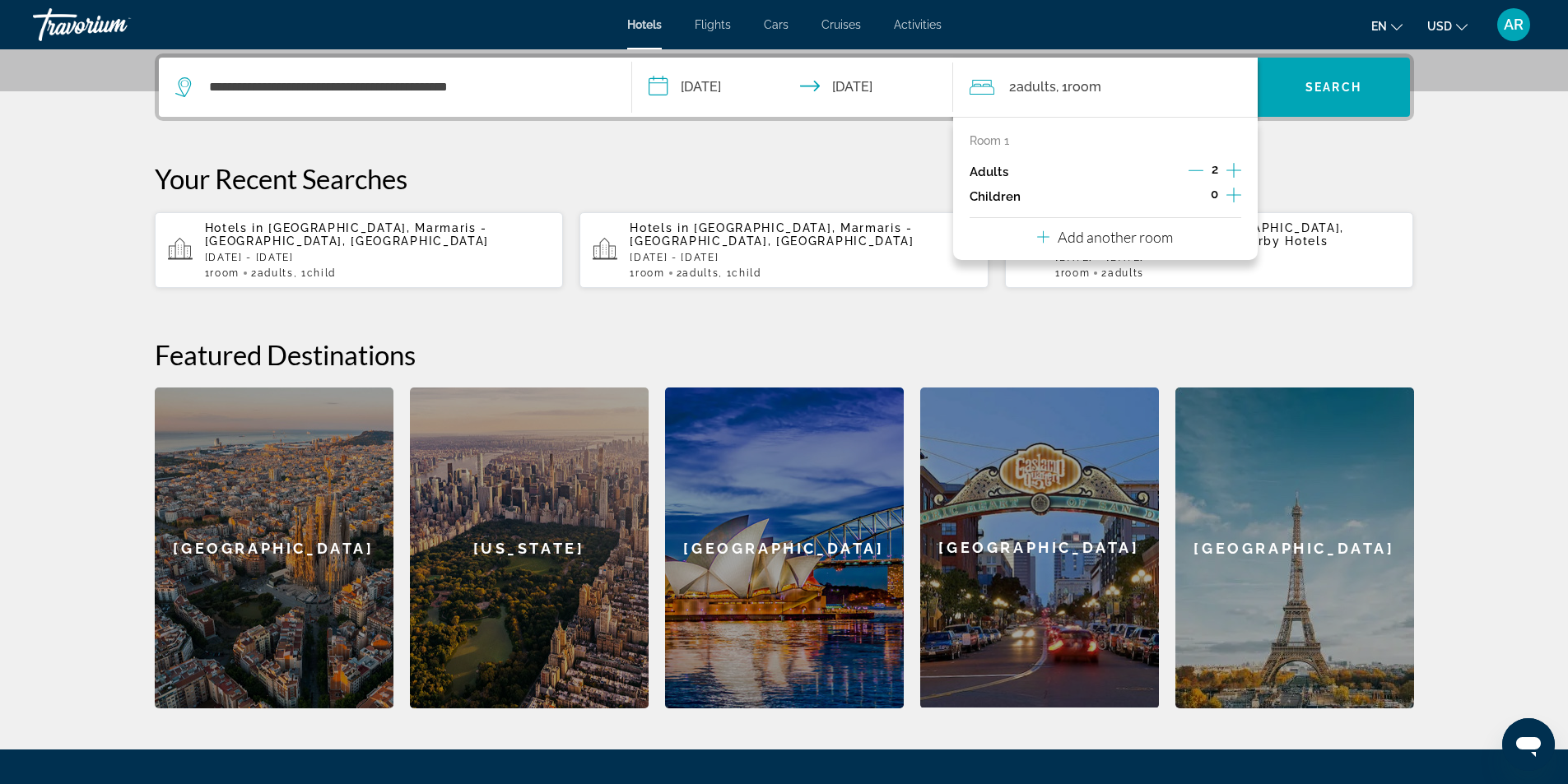
click at [1007, 201] on p "Children" at bounding box center [995, 197] width 51 height 14
click at [1232, 200] on icon "Increment children" at bounding box center [1233, 194] width 15 height 15
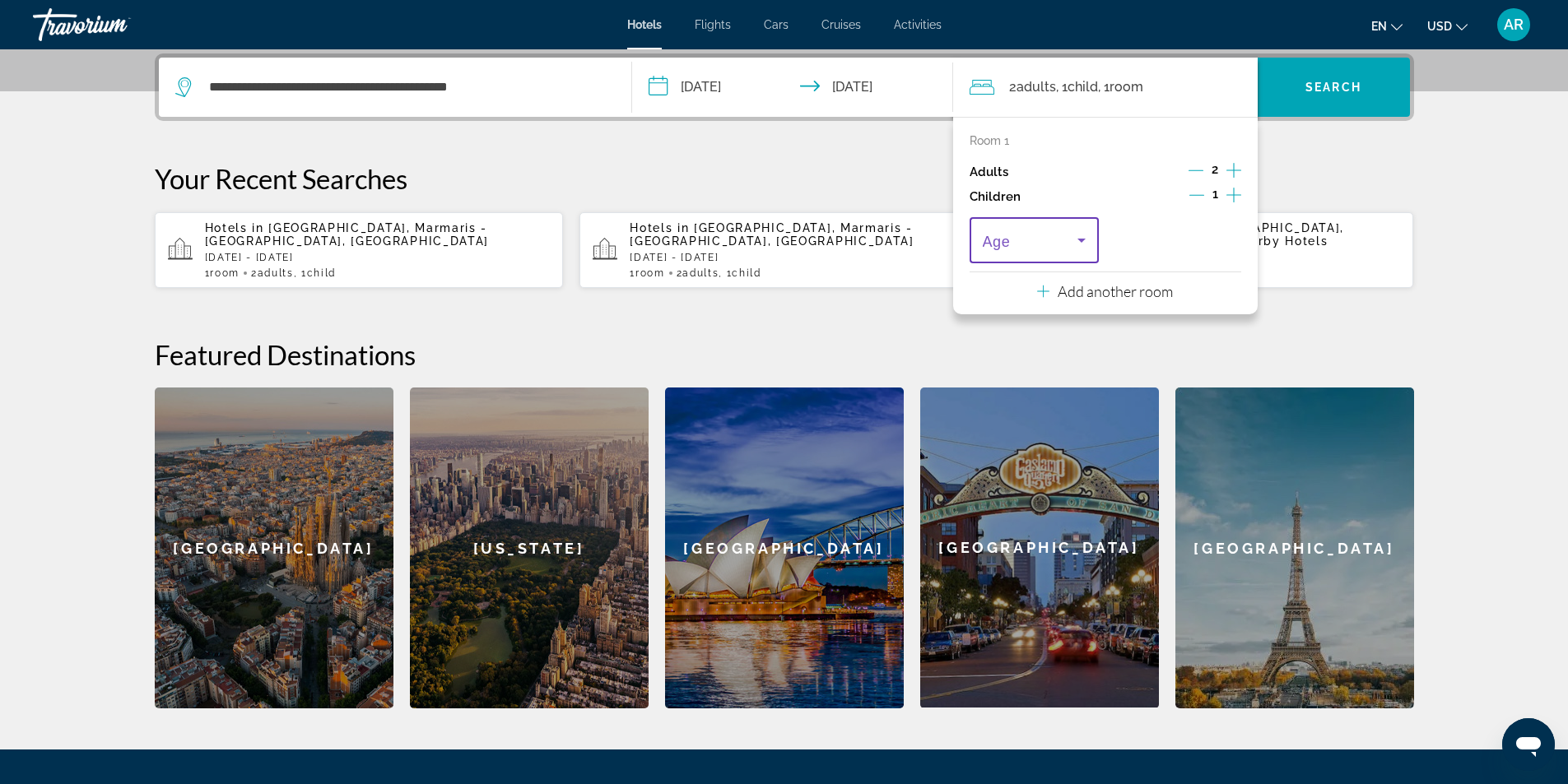
click at [1080, 236] on icon "Travelers: 2 adults, 1 child" at bounding box center [1081, 239] width 20 height 20
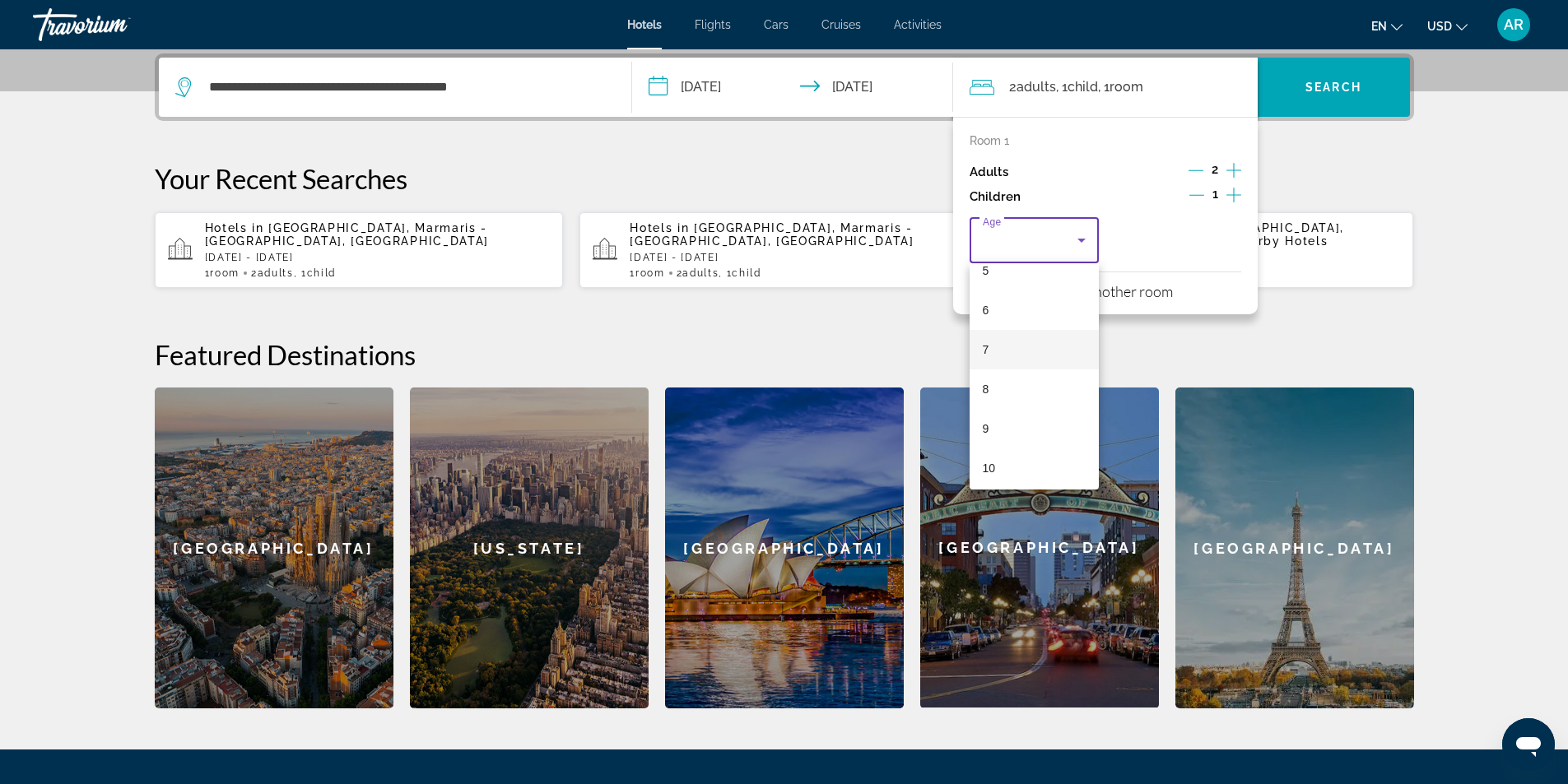
scroll to position [246, 0]
click at [995, 436] on span "10" at bounding box center [989, 437] width 13 height 20
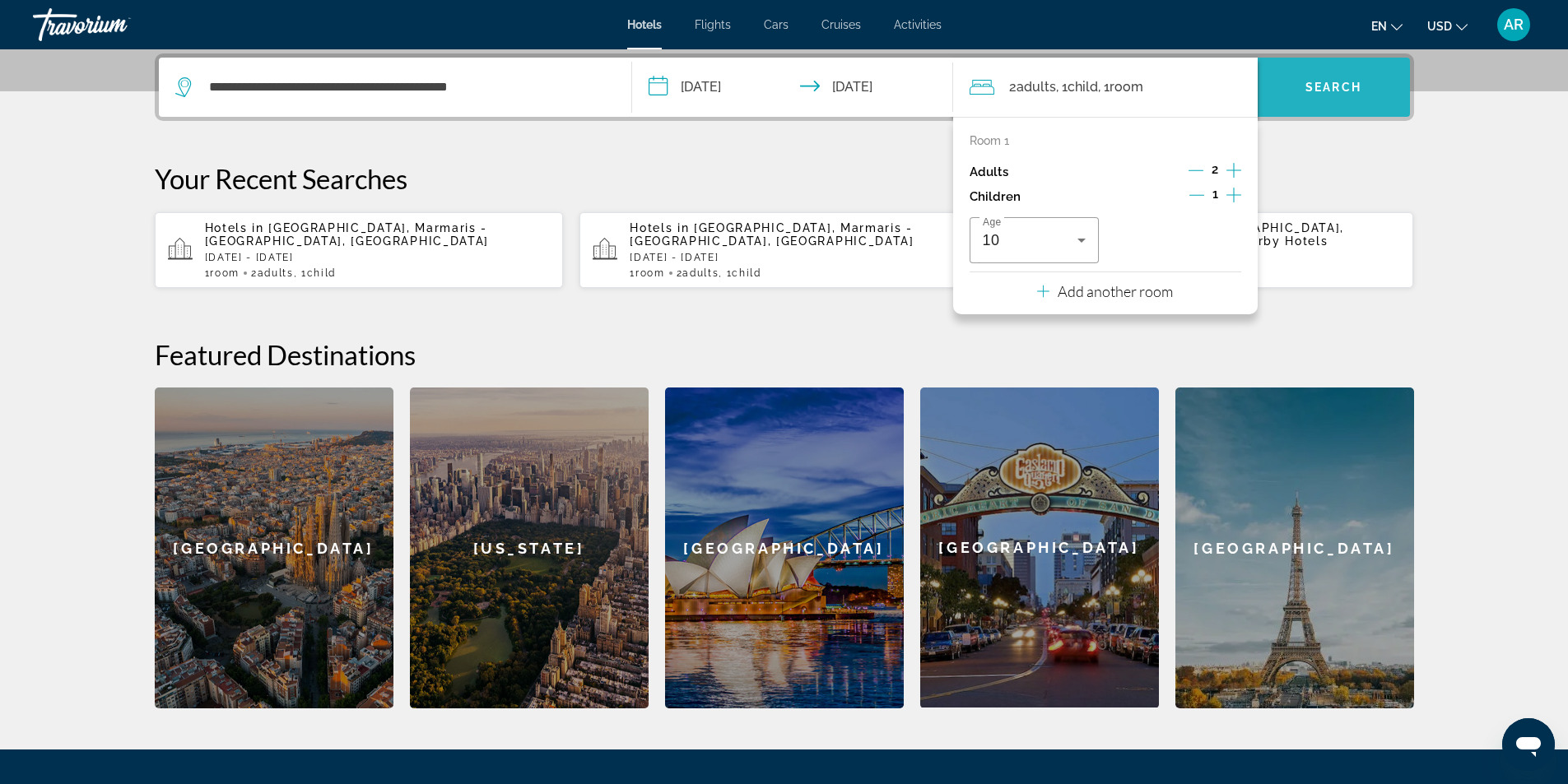
click at [1322, 82] on span "Search" at bounding box center [1333, 86] width 56 height 13
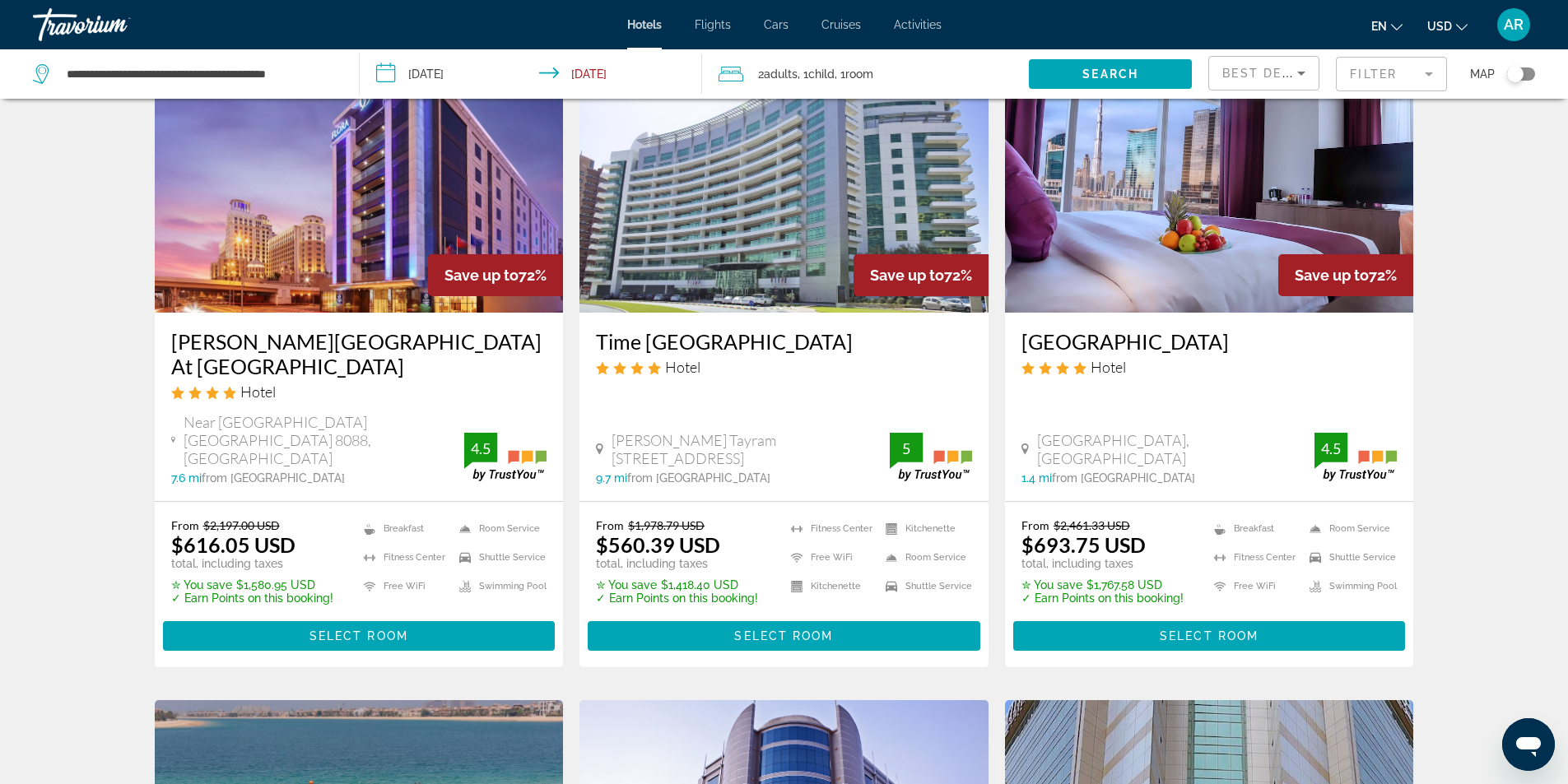
scroll to position [1399, 0]
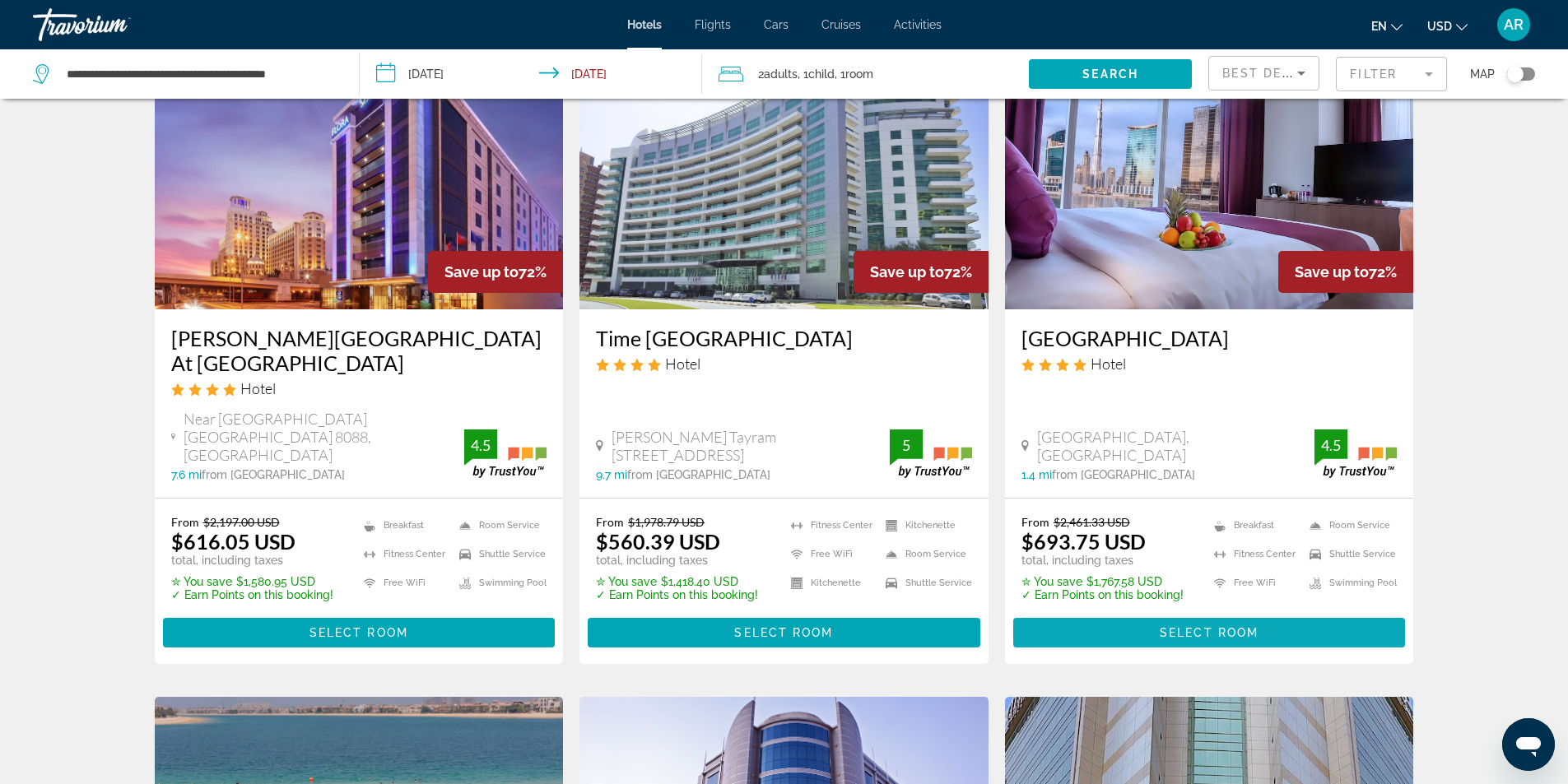
click at [1170, 626] on span "Select Room" at bounding box center [1209, 632] width 99 height 13
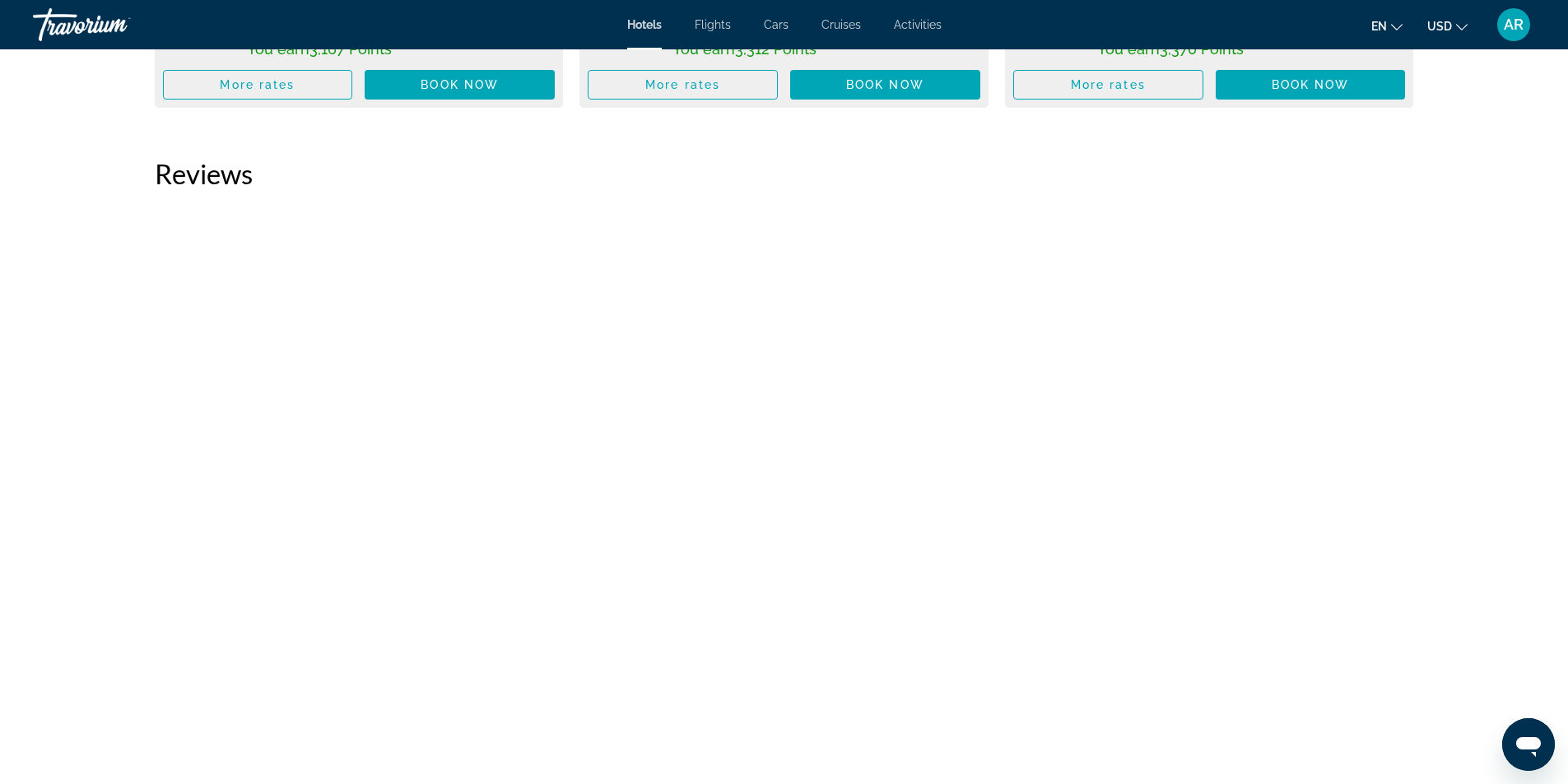
scroll to position [3455, 0]
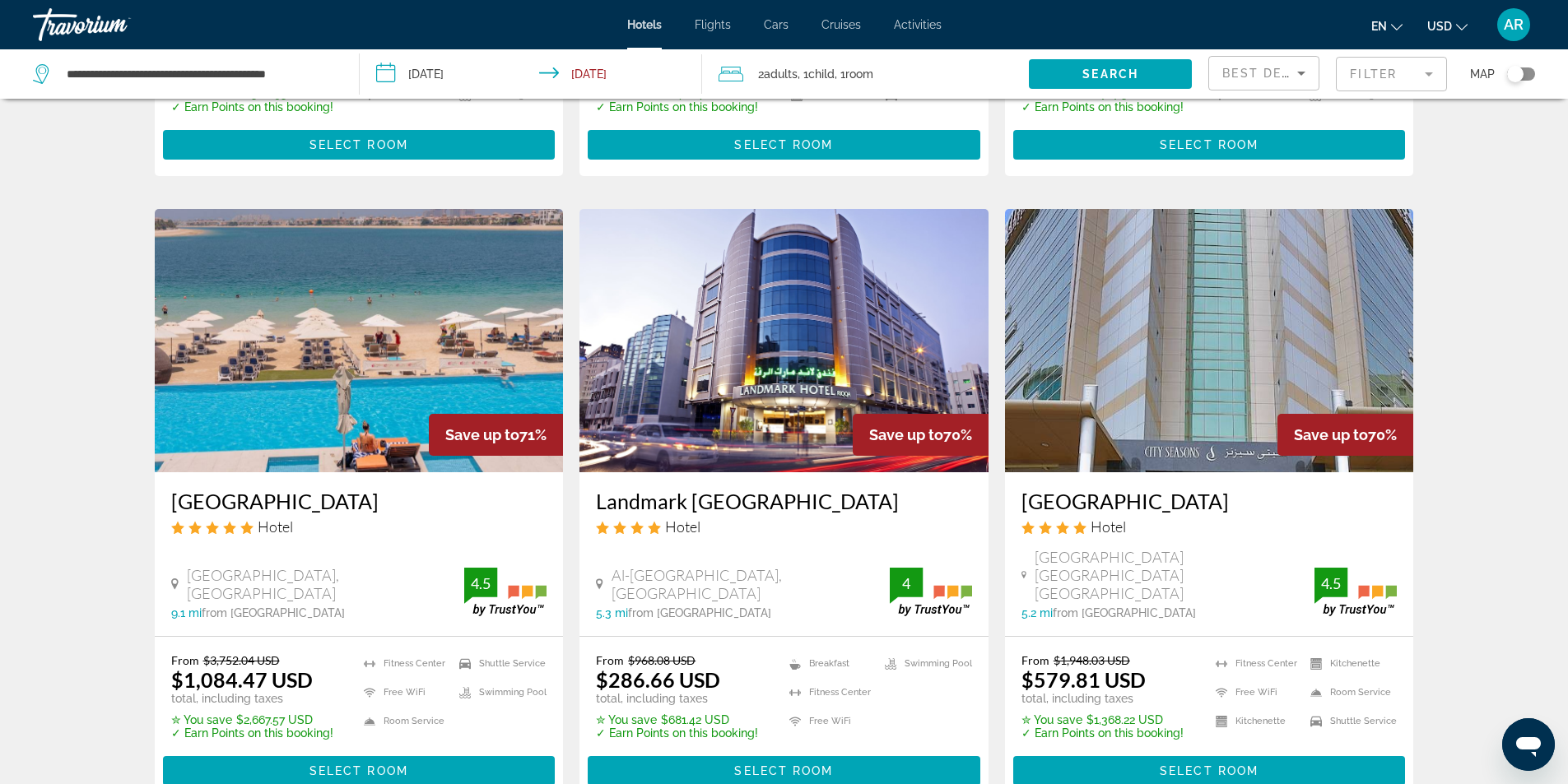
scroll to position [1892, 0]
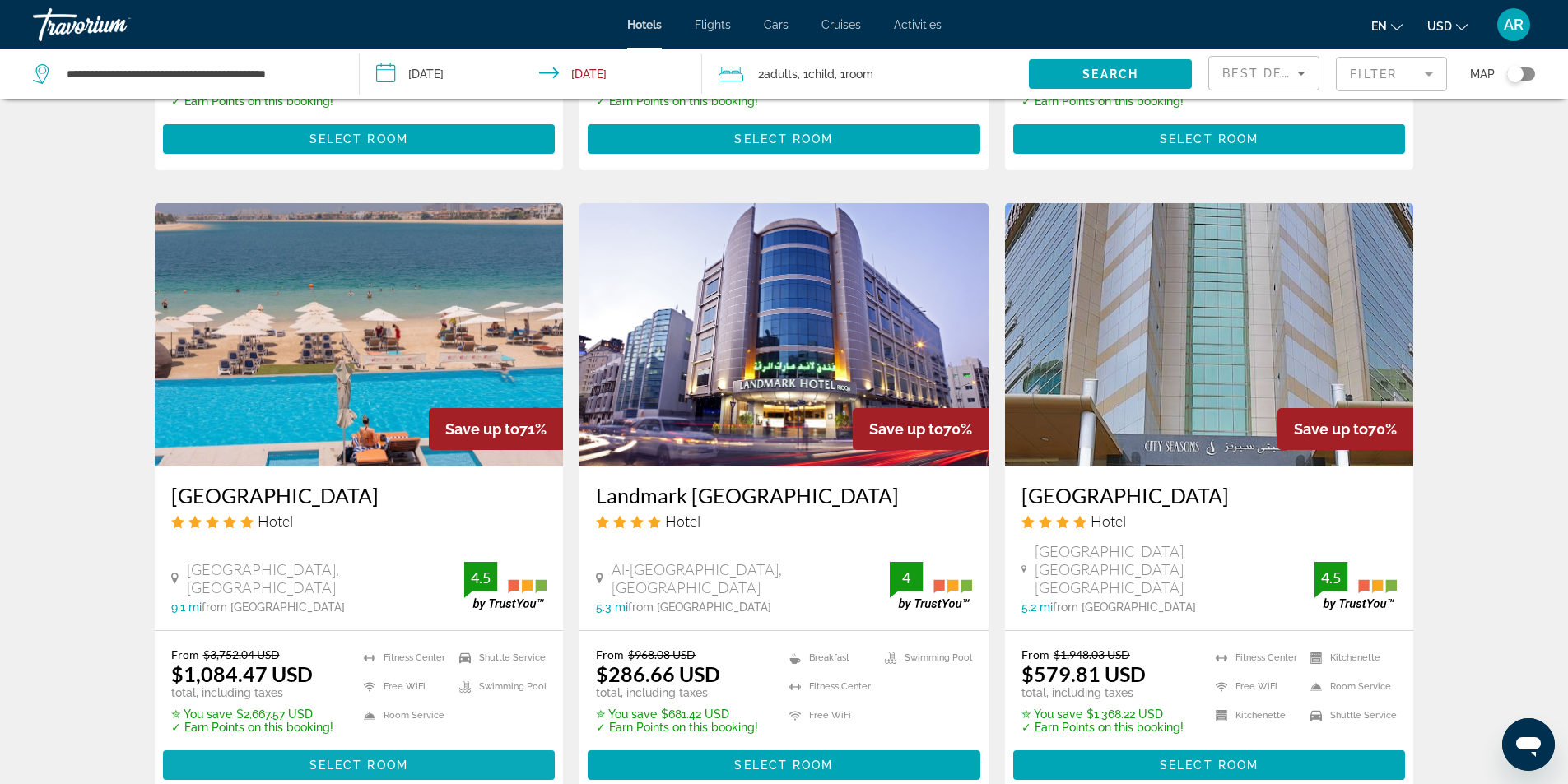
click at [355, 758] on span "Select Room" at bounding box center [359, 764] width 99 height 13
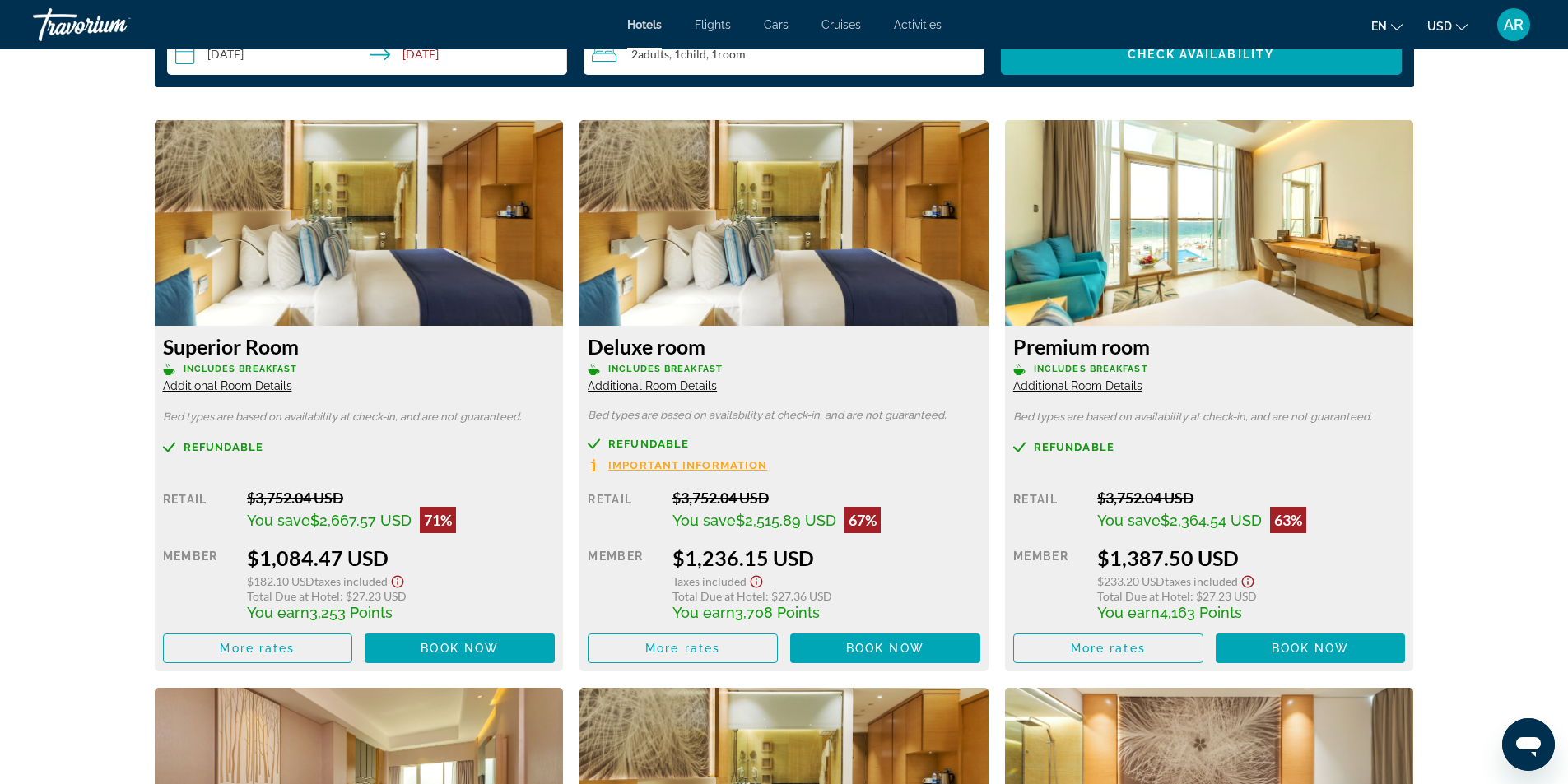
scroll to position [2138, 0]
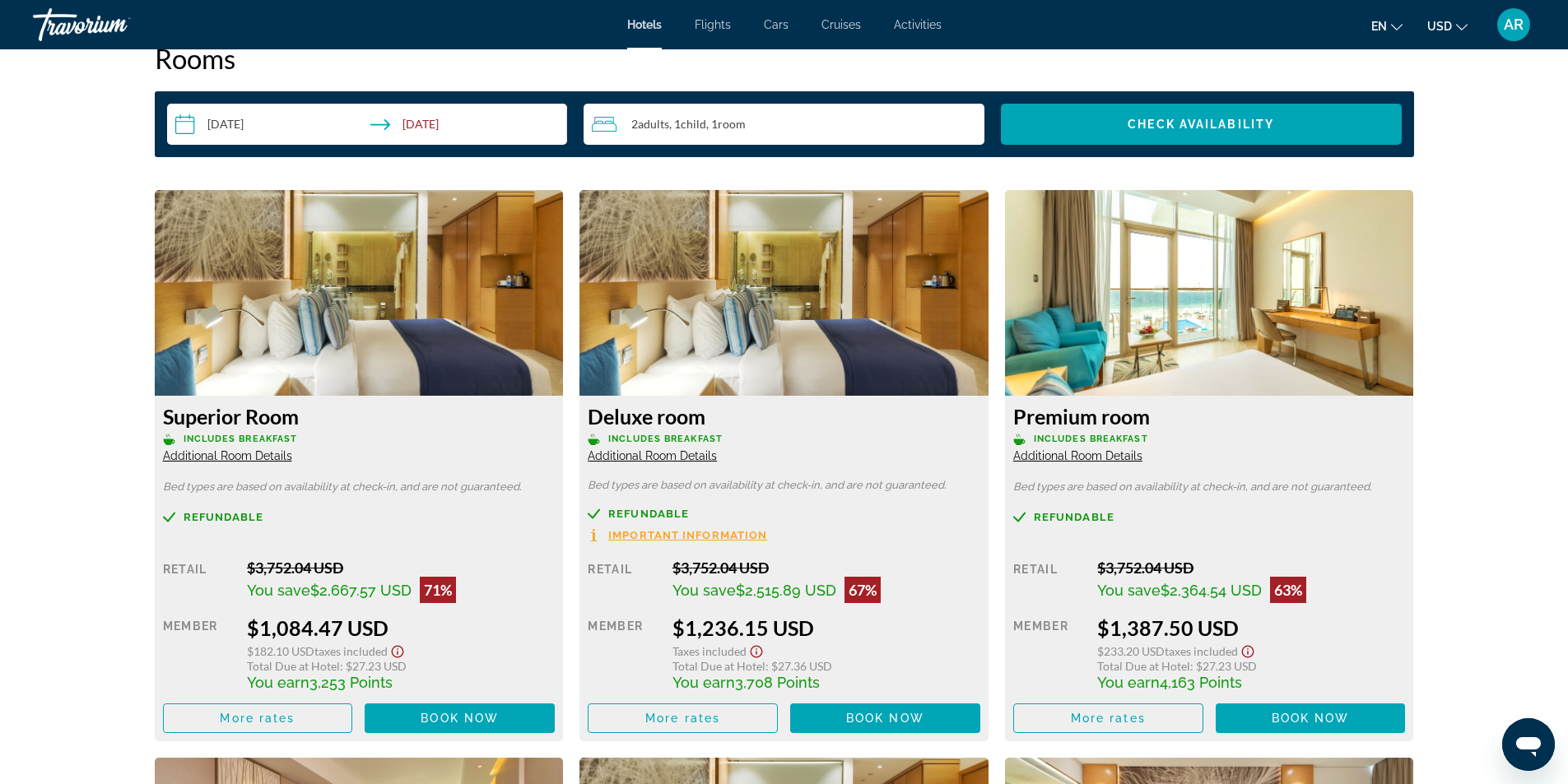
click at [755, 347] on img "Main content" at bounding box center [784, 293] width 409 height 206
click at [757, 330] on img "Main content" at bounding box center [784, 293] width 409 height 206
click at [787, 374] on img "Main content" at bounding box center [784, 293] width 409 height 206
click at [826, 267] on img "Main content" at bounding box center [784, 293] width 409 height 206
click at [861, 716] on span "Book now" at bounding box center [885, 717] width 78 height 13
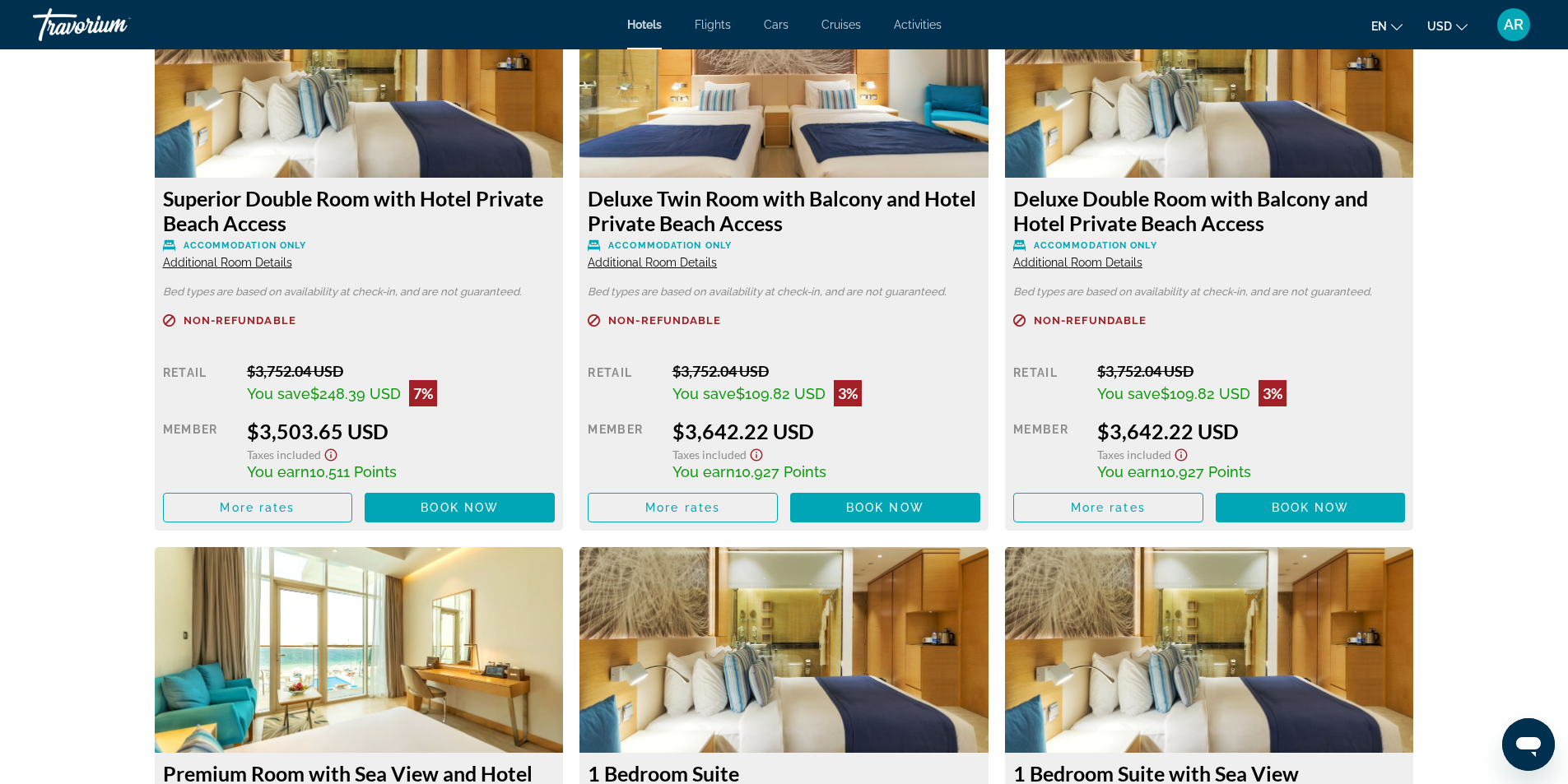
scroll to position [3330, 0]
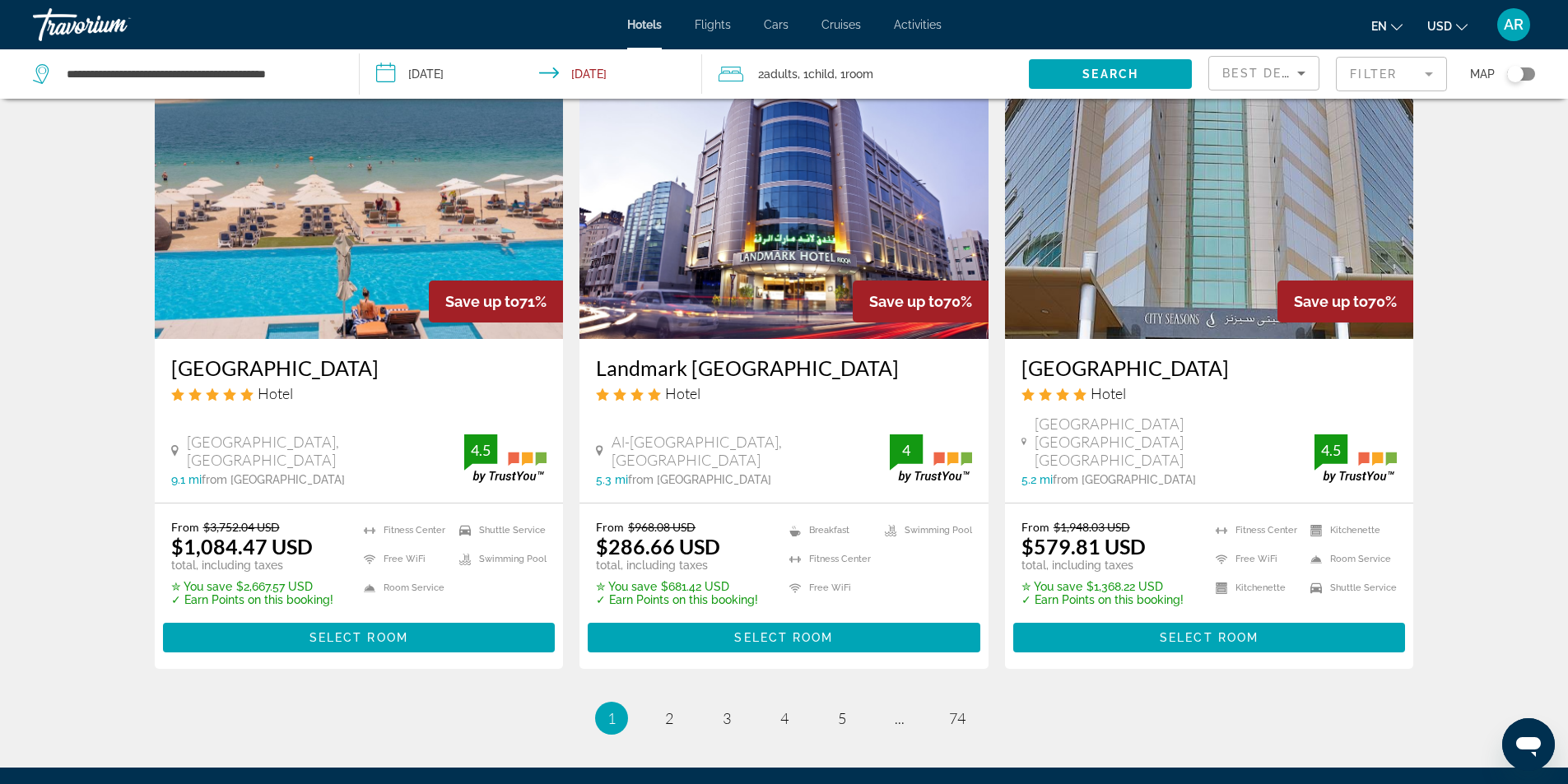
scroll to position [2056, 0]
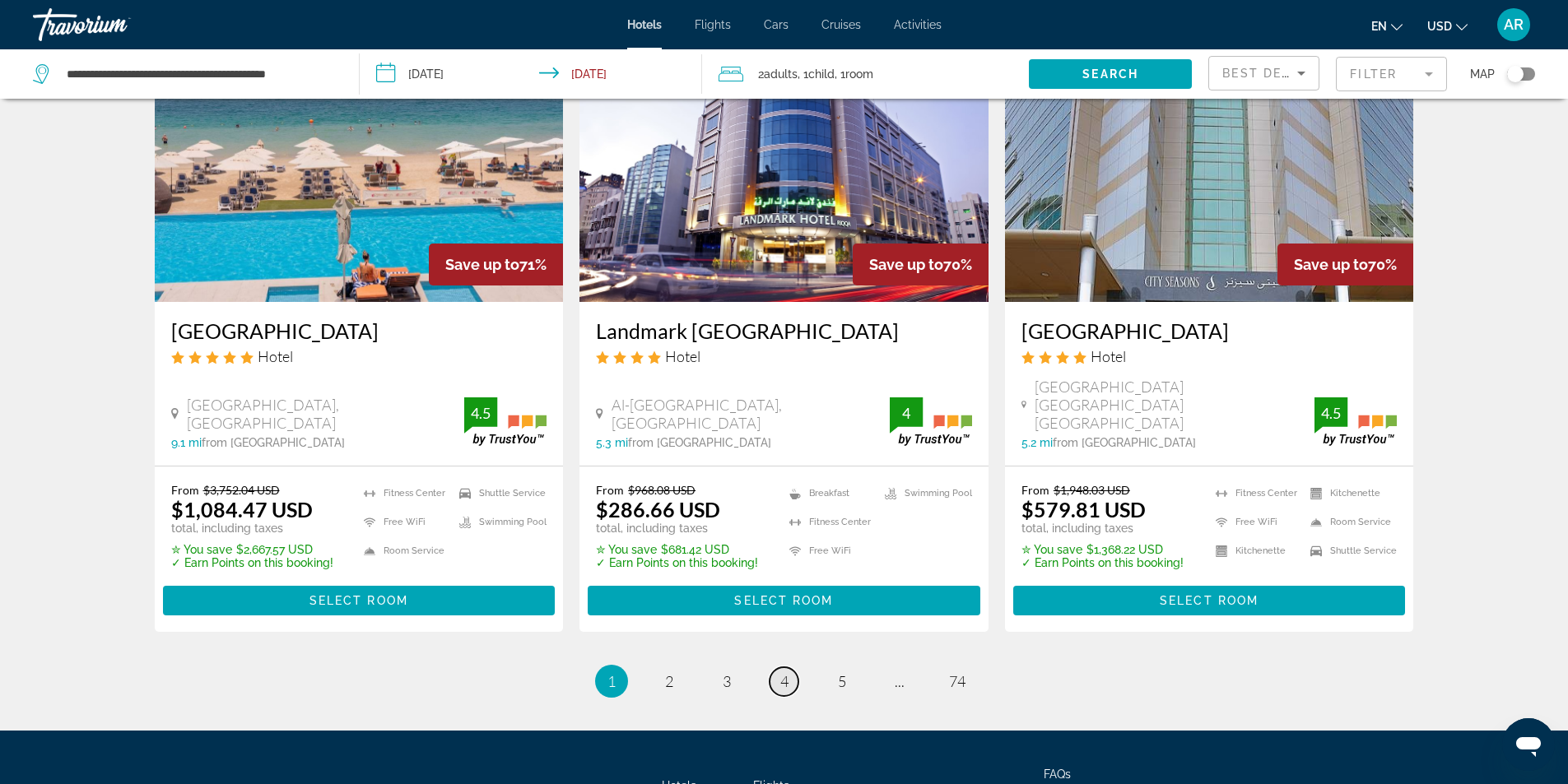
click at [778, 667] on link "page 4" at bounding box center [784, 681] width 29 height 29
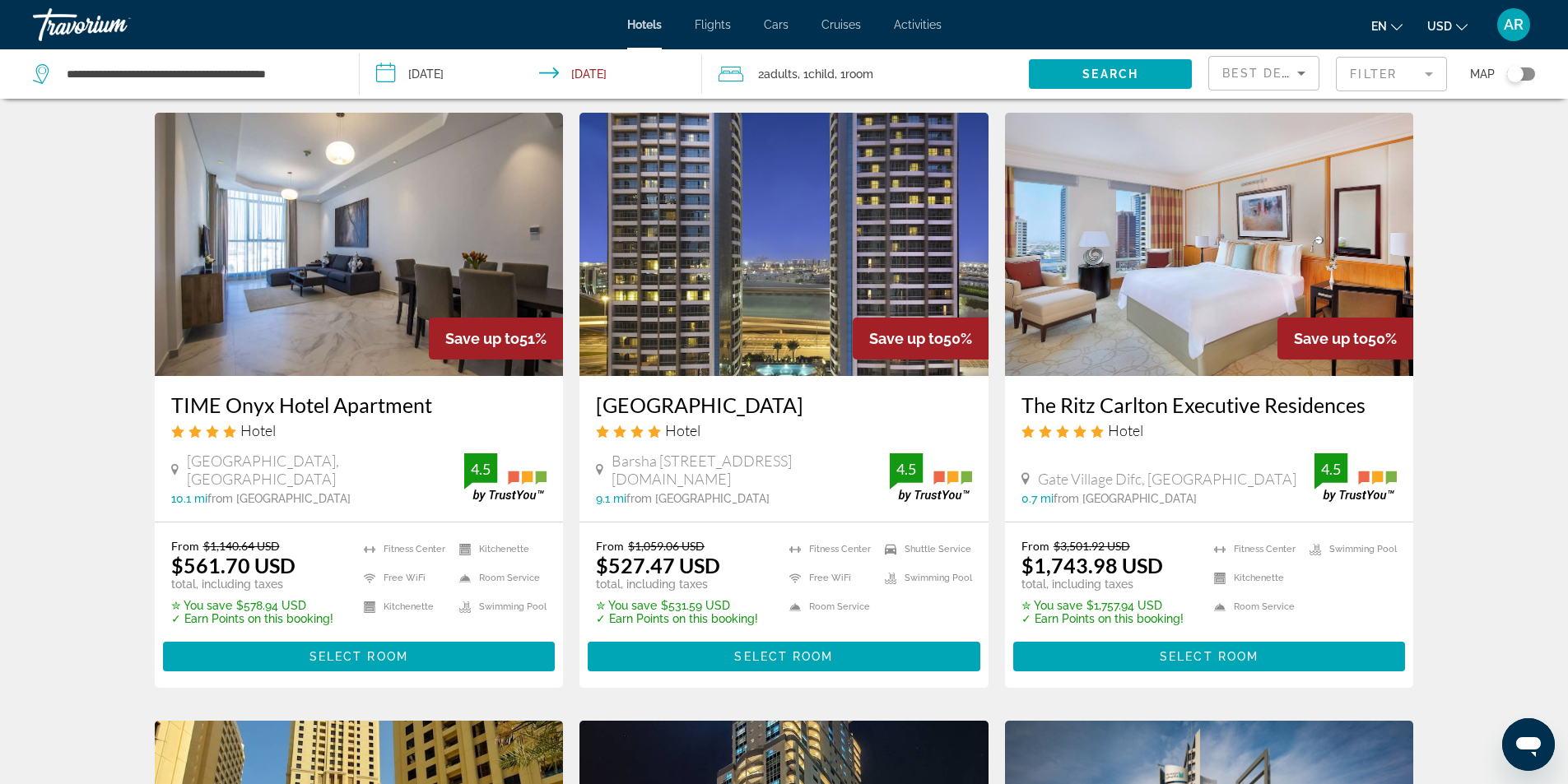
scroll to position [82, 0]
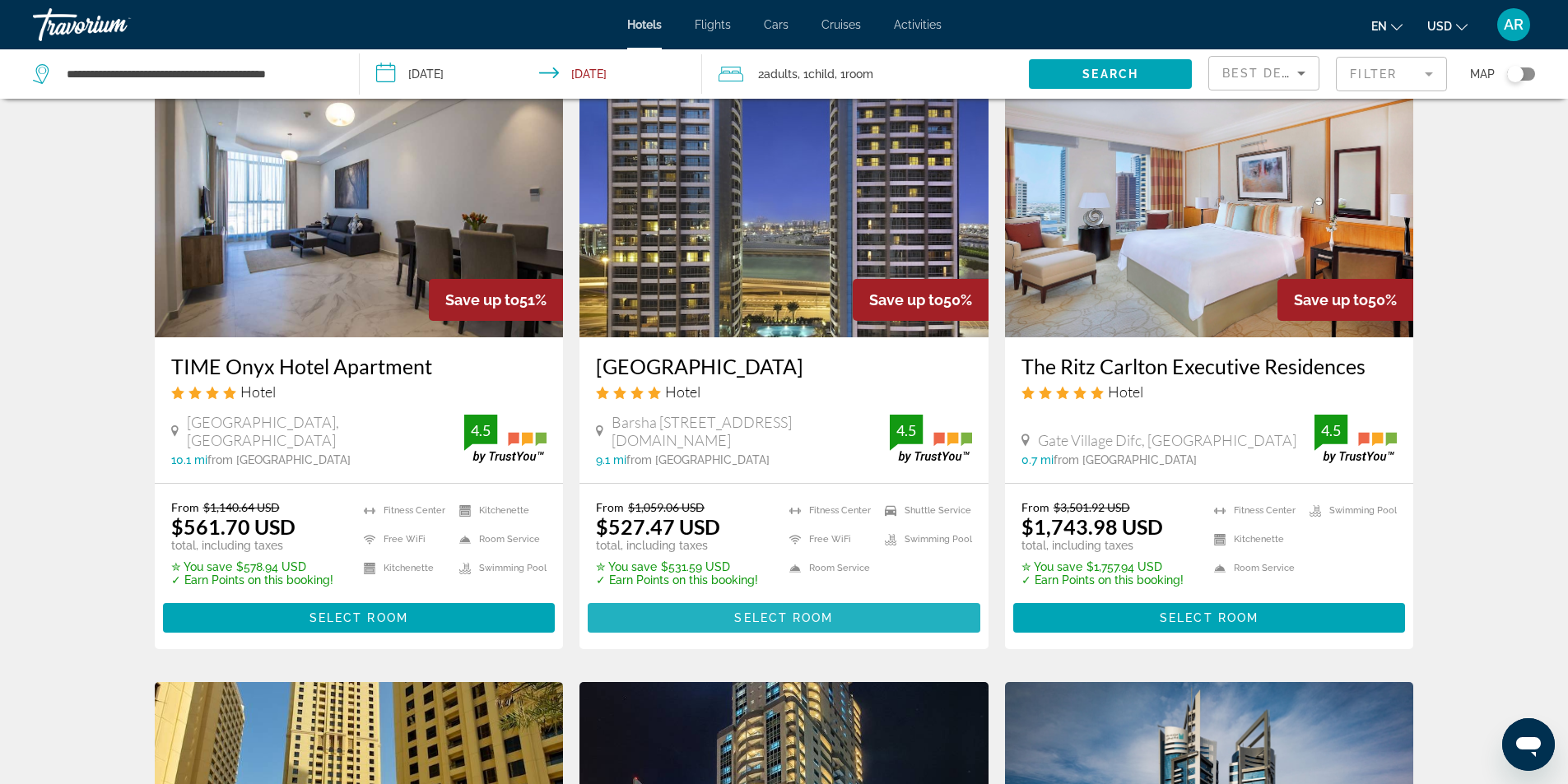
click at [748, 613] on span "Select Room" at bounding box center [784, 617] width 99 height 13
